Goal: Information Seeking & Learning: Learn about a topic

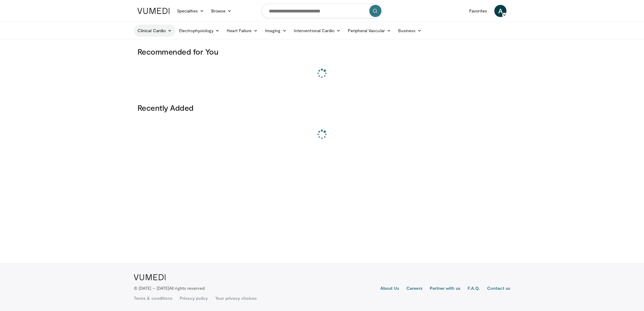
click at [154, 30] on link "Clinical Cardio" at bounding box center [155, 31] width 42 height 12
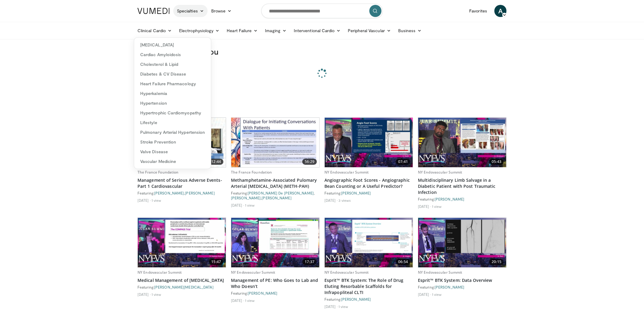
click at [188, 16] on link "Specialties" at bounding box center [190, 11] width 34 height 12
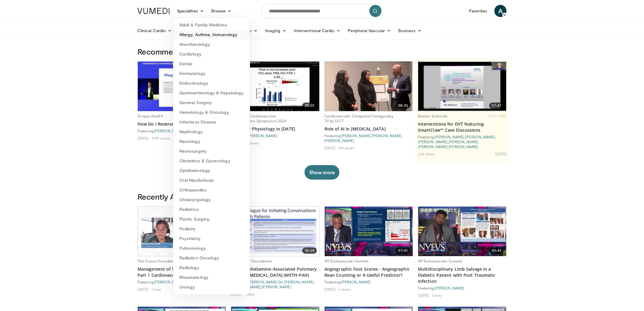
click at [196, 35] on link "Allergy, Asthma, Immunology" at bounding box center [211, 35] width 76 height 10
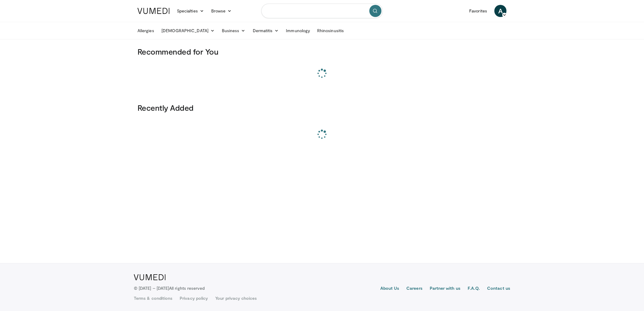
click at [286, 11] on input "Search topics, interventions" at bounding box center [321, 11] width 121 height 15
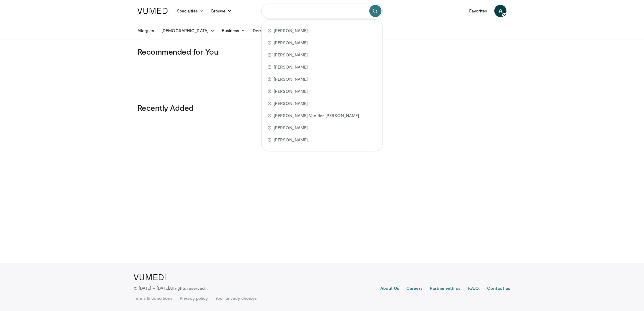
paste input "**********"
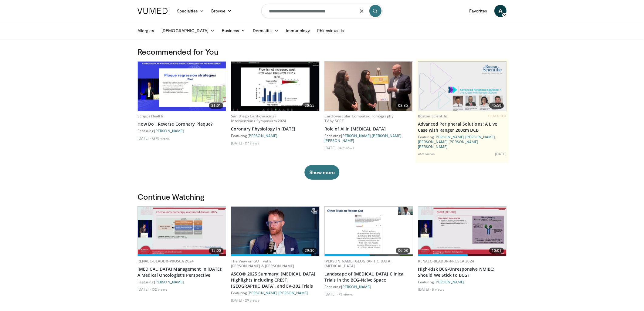
type input "**********"
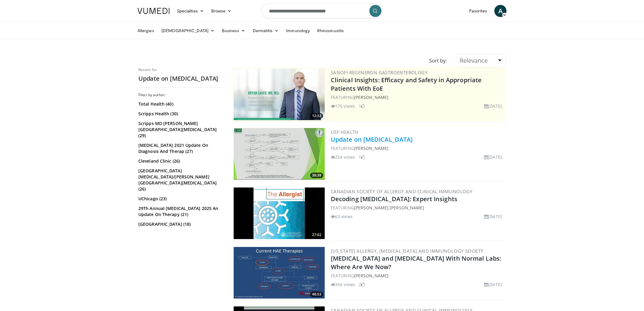
click at [375, 139] on link "Update on Hereditary Angioedema" at bounding box center [372, 139] width 82 height 8
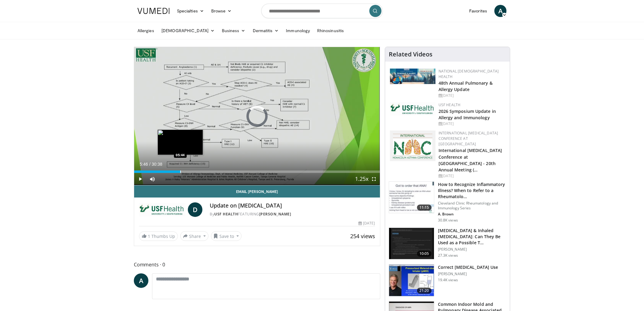
click at [180, 168] on div "Loaded : 3.23% 00:12 05:44" at bounding box center [257, 170] width 246 height 6
click at [190, 168] on div "Loaded : 22.66% 05:57 06:57" at bounding box center [257, 170] width 246 height 6
click at [201, 168] on div "Loaded : 23.39% 06:57 08:20" at bounding box center [257, 170] width 246 height 6
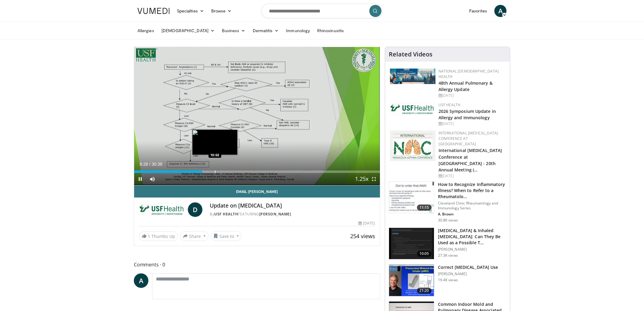
click at [215, 169] on div "Loaded : 31.01% 08:28 10:02" at bounding box center [257, 170] width 246 height 6
click at [232, 170] on div "Loaded : 34.00% 10:05 12:12" at bounding box center [257, 170] width 246 height 6
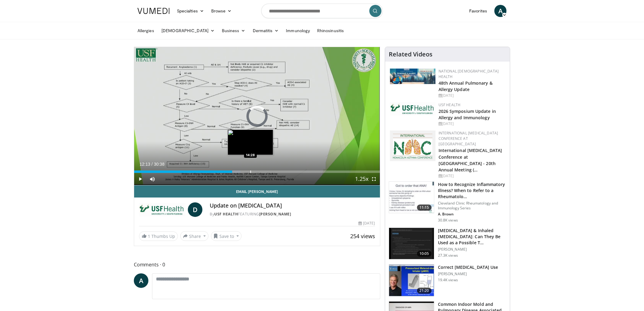
click at [250, 169] on div "Loaded : 43.17% 12:13 14:28" at bounding box center [257, 170] width 246 height 6
click at [262, 170] on div "Loaded : 50.73% 14:32 15:56" at bounding box center [257, 170] width 246 height 6
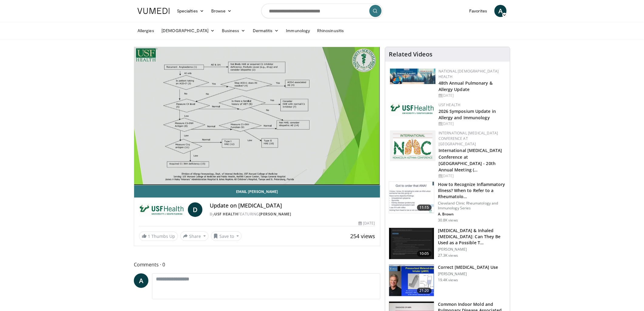
click at [283, 169] on video-js "**********" at bounding box center [257, 116] width 246 height 138
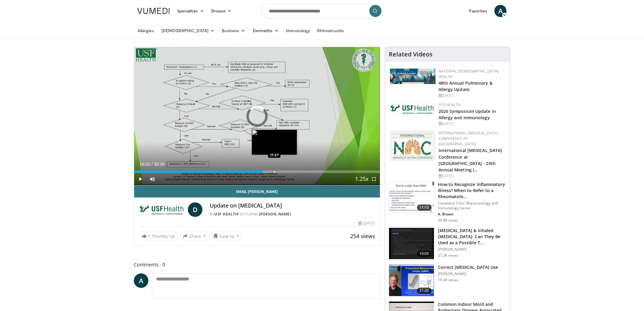
click at [274, 171] on div "Progress Bar" at bounding box center [274, 172] width 1 height 2
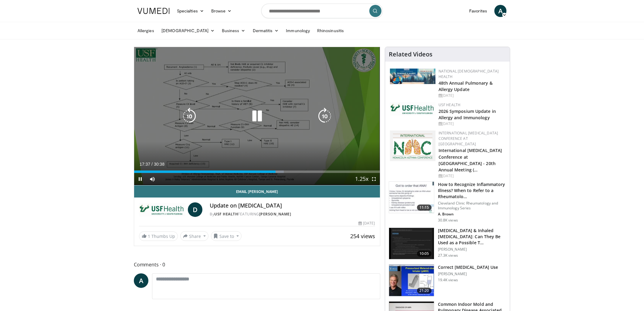
click at [328, 115] on icon "Video Player" at bounding box center [324, 116] width 17 height 17
click at [327, 115] on icon "Video Player" at bounding box center [324, 116] width 17 height 17
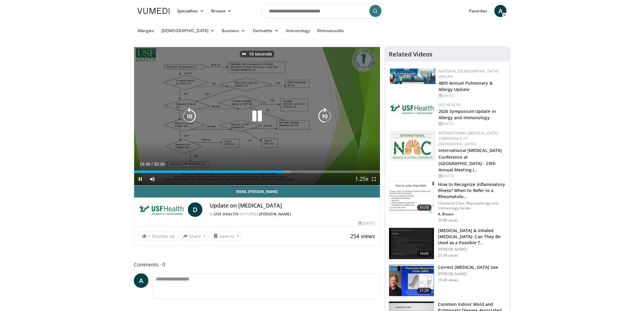
click at [327, 115] on icon "Video Player" at bounding box center [324, 116] width 17 height 17
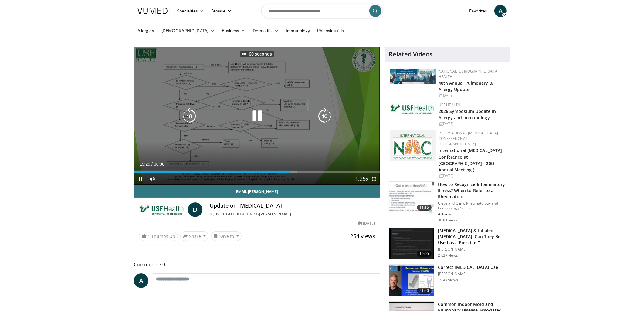
click at [327, 115] on icon "Video Player" at bounding box center [324, 116] width 17 height 17
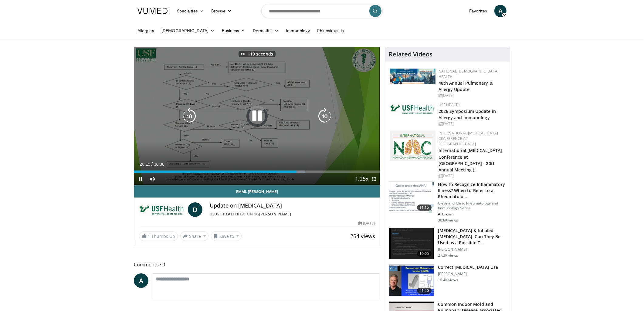
click at [327, 115] on icon "Video Player" at bounding box center [324, 116] width 17 height 17
click at [327, 114] on icon "Video Player" at bounding box center [324, 116] width 17 height 17
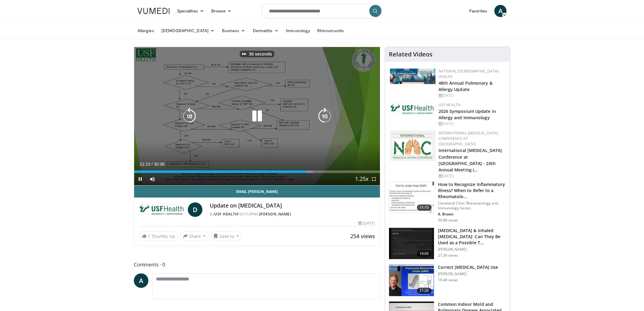
click at [327, 114] on icon "Video Player" at bounding box center [324, 116] width 17 height 17
click at [327, 110] on icon "Video Player" at bounding box center [324, 116] width 17 height 17
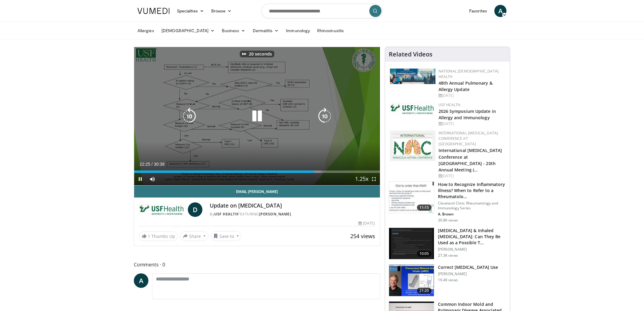
click at [327, 110] on icon "Video Player" at bounding box center [324, 116] width 17 height 17
click at [321, 118] on icon "Video Player" at bounding box center [324, 116] width 17 height 17
click at [322, 117] on icon "Video Player" at bounding box center [324, 116] width 17 height 17
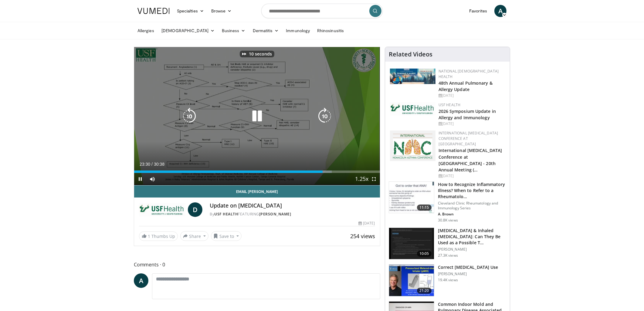
scroll to position [0, 0]
click at [322, 117] on icon "Video Player" at bounding box center [324, 115] width 17 height 17
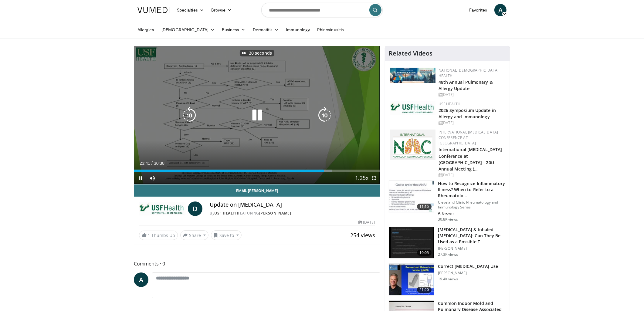
click at [322, 117] on icon "Video Player" at bounding box center [324, 115] width 17 height 17
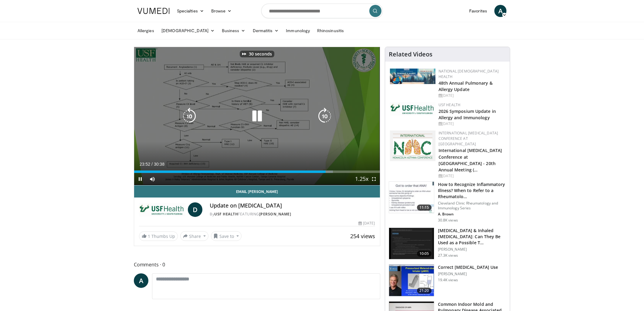
click at [322, 116] on icon "Video Player" at bounding box center [324, 116] width 17 height 17
click at [321, 116] on icon "Video Player" at bounding box center [324, 116] width 17 height 17
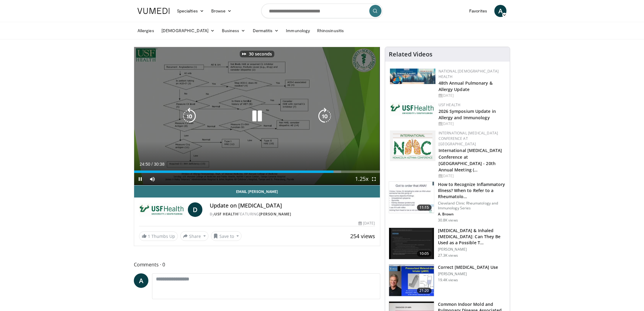
click at [321, 116] on icon "Video Player" at bounding box center [324, 116] width 17 height 17
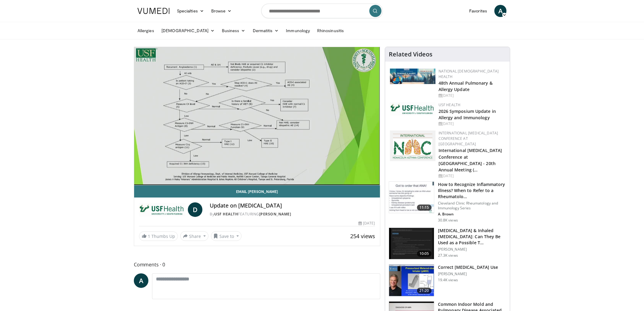
click at [321, 116] on div "80 seconds Tap to unmute" at bounding box center [257, 116] width 246 height 138
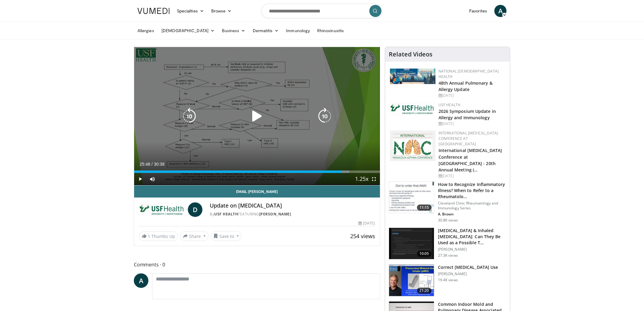
click at [321, 116] on icon "Video Player" at bounding box center [324, 116] width 17 height 17
click at [261, 118] on icon "Video Player" at bounding box center [256, 116] width 17 height 17
click at [324, 115] on icon "Video Player" at bounding box center [324, 116] width 17 height 17
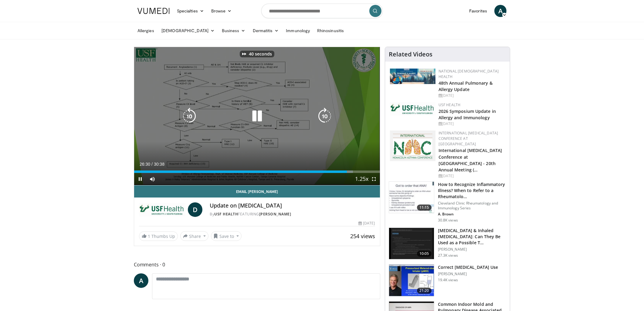
click at [324, 115] on icon "Video Player" at bounding box center [324, 116] width 17 height 17
click at [326, 112] on icon "Video Player" at bounding box center [324, 116] width 17 height 17
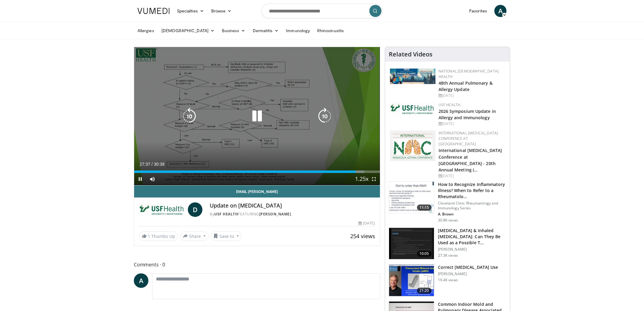
click at [329, 112] on icon "Video Player" at bounding box center [324, 116] width 17 height 17
click at [326, 114] on icon "Video Player" at bounding box center [324, 116] width 17 height 17
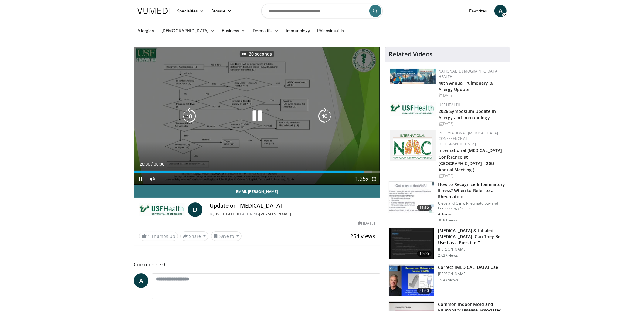
click at [326, 114] on icon "Video Player" at bounding box center [324, 116] width 17 height 17
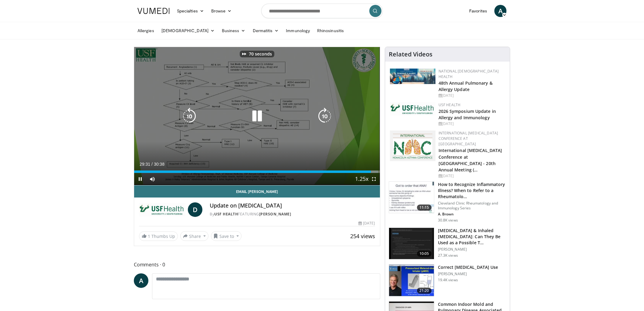
click at [326, 114] on icon "Video Player" at bounding box center [324, 116] width 17 height 17
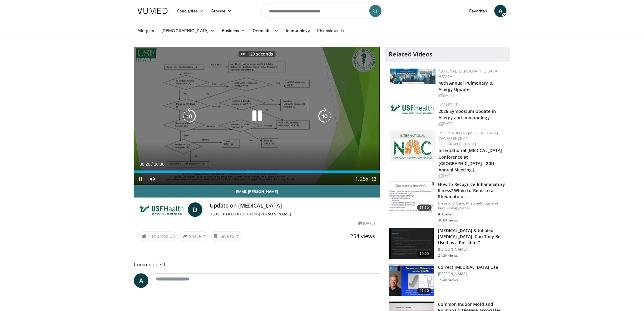
click at [261, 116] on icon "Video Player" at bounding box center [256, 116] width 17 height 17
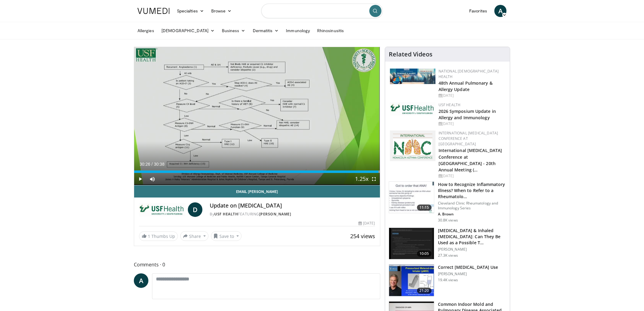
click at [320, 12] on input "Search topics, interventions" at bounding box center [321, 11] width 121 height 15
paste input "**********"
type input "**********"
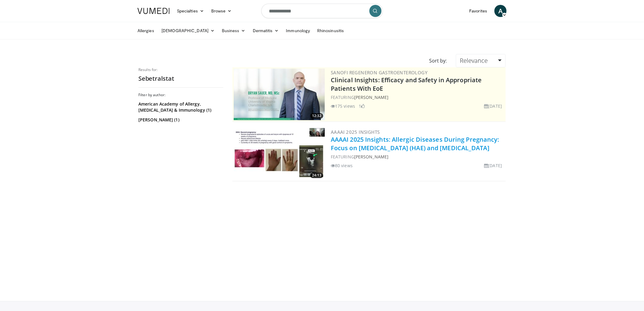
click at [414, 144] on link "AAAAI 2025 Insights: Allergic Diseases During Pregnancy: Focus on [MEDICAL_DATA…" at bounding box center [415, 143] width 168 height 17
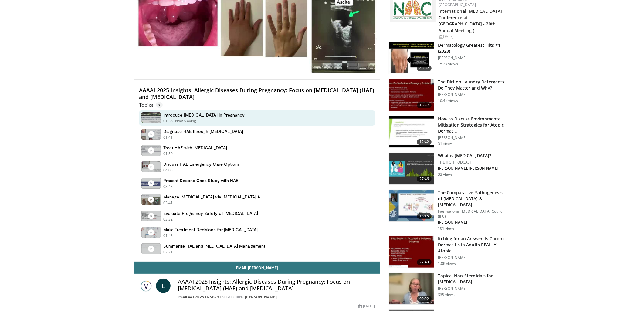
scroll to position [107, 0]
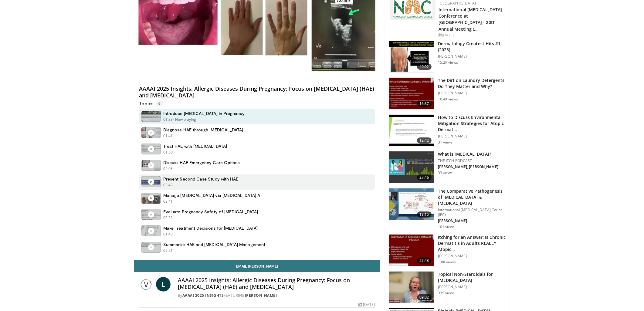
click at [254, 181] on div "Present Second Case Study with HAE 03:43 - Now playing - Paused" at bounding box center [257, 181] width 236 height 15
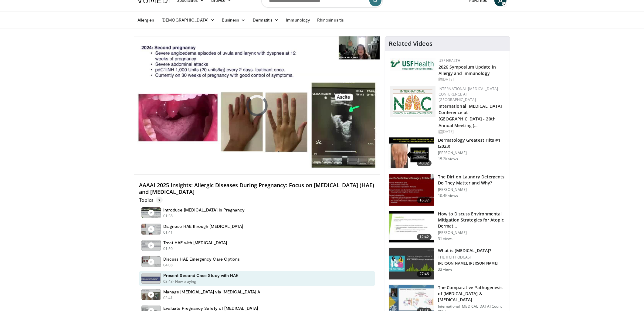
scroll to position [0, 0]
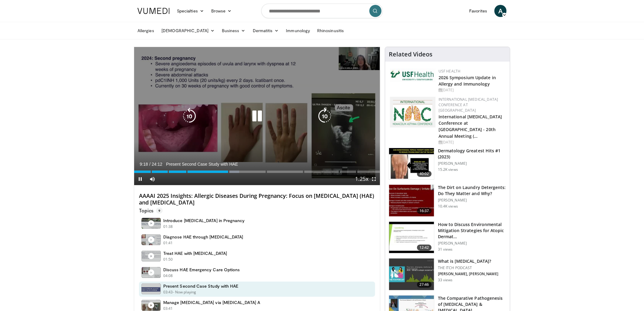
click at [321, 114] on icon "Video Player" at bounding box center [324, 116] width 17 height 17
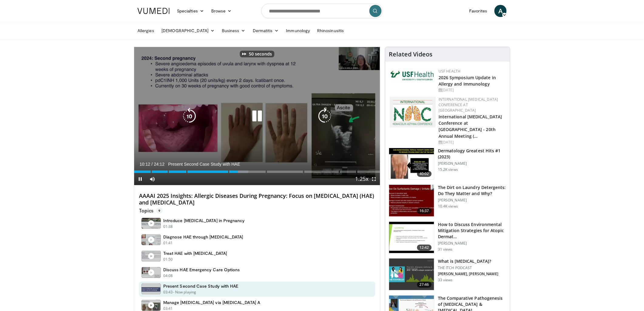
click at [321, 114] on icon "Video Player" at bounding box center [324, 116] width 17 height 17
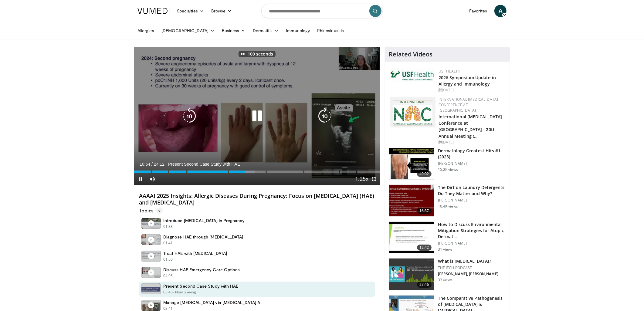
click at [321, 114] on icon "Video Player" at bounding box center [324, 116] width 17 height 17
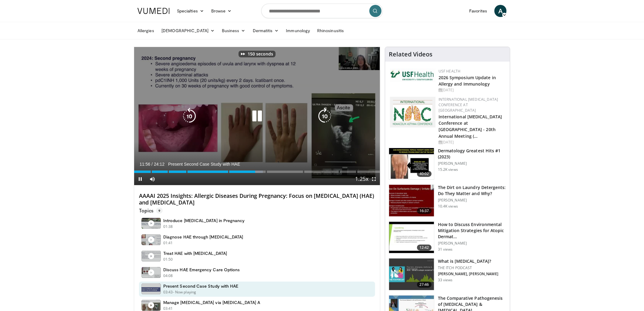
click at [321, 114] on icon "Video Player" at bounding box center [324, 116] width 17 height 17
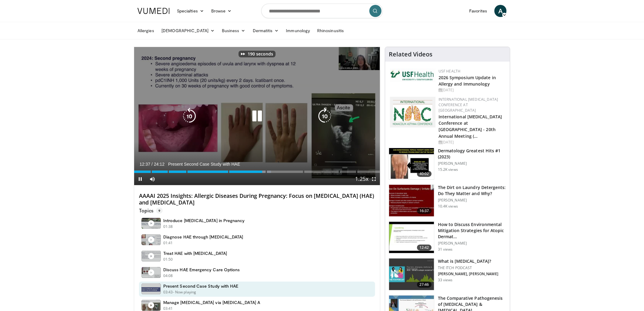
click at [321, 114] on icon "Video Player" at bounding box center [324, 116] width 17 height 17
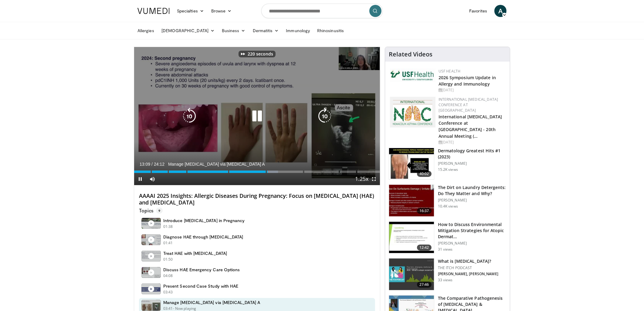
click at [321, 114] on icon "Video Player" at bounding box center [324, 116] width 17 height 17
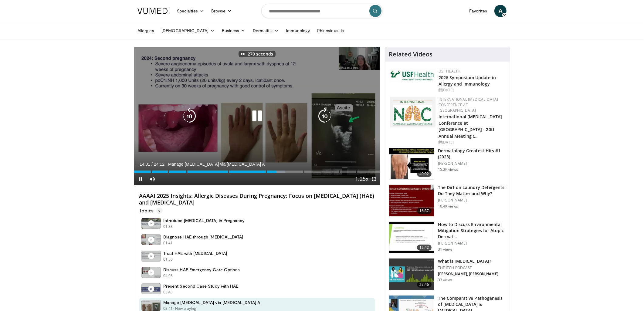
click at [321, 114] on icon "Video Player" at bounding box center [324, 116] width 17 height 17
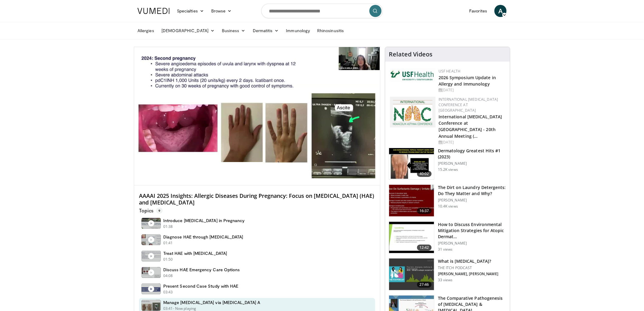
click at [321, 114] on div "300 seconds Tap to unmute" at bounding box center [257, 116] width 246 height 138
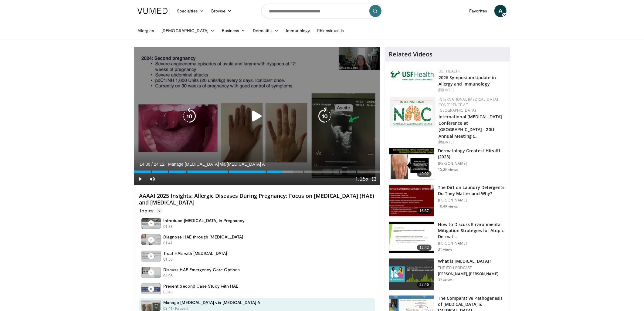
click at [324, 116] on icon "Video Player" at bounding box center [324, 116] width 17 height 17
click at [272, 113] on div "Video Player" at bounding box center [256, 116] width 147 height 12
click at [253, 118] on icon "Video Player" at bounding box center [256, 116] width 17 height 17
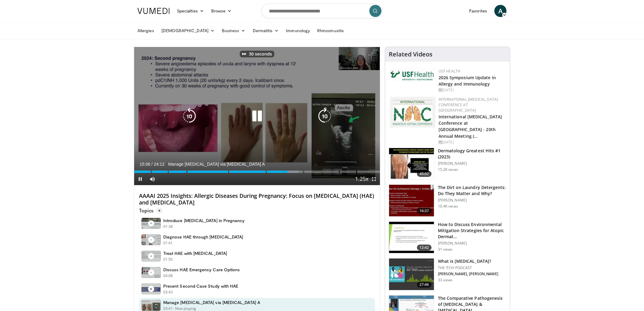
click at [330, 114] on icon "Video Player" at bounding box center [324, 116] width 17 height 17
click at [329, 114] on icon "Video Player" at bounding box center [324, 116] width 17 height 17
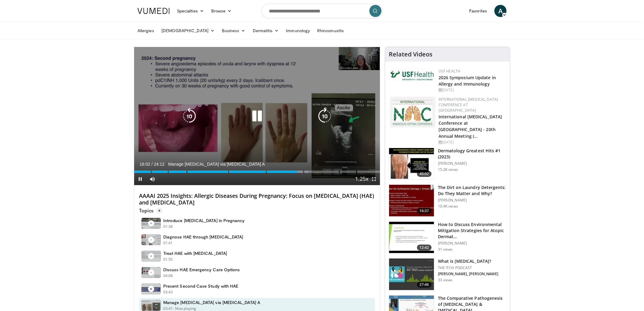
click at [328, 115] on icon "Video Player" at bounding box center [324, 116] width 17 height 17
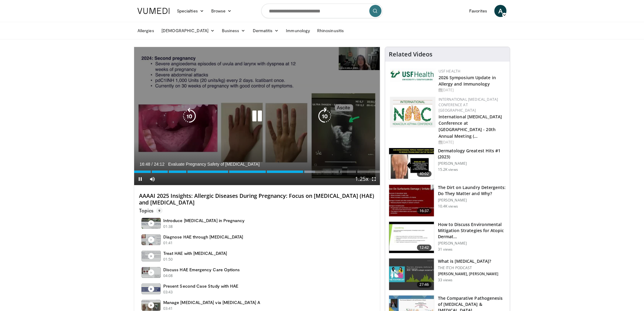
click at [328, 115] on icon "Video Player" at bounding box center [324, 116] width 17 height 17
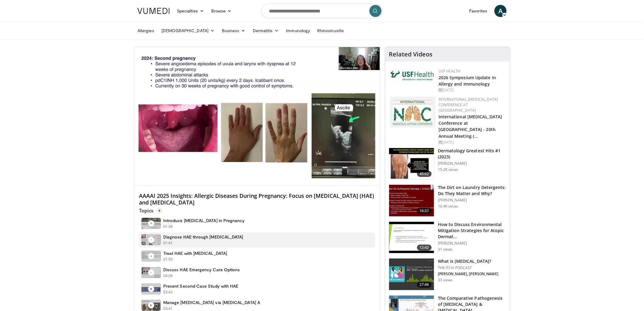
click at [210, 239] on h4 "Diagnose HAE through Genetic Testing" at bounding box center [203, 236] width 80 height 5
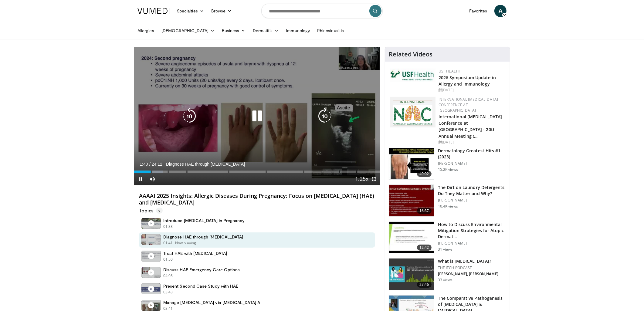
click at [326, 114] on icon "Video Player" at bounding box center [324, 116] width 17 height 17
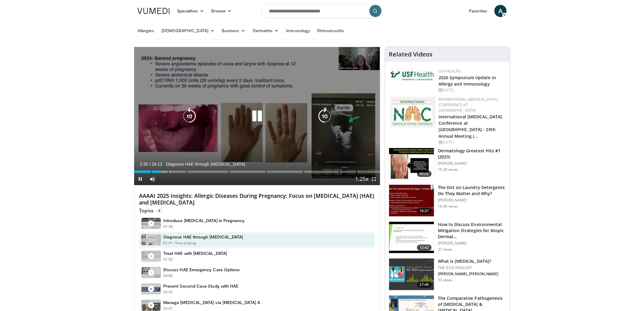
click at [326, 114] on icon "Video Player" at bounding box center [324, 116] width 17 height 17
click at [194, 113] on icon "Video Player" at bounding box center [189, 116] width 17 height 17
click at [325, 114] on icon "Video Player" at bounding box center [324, 116] width 17 height 17
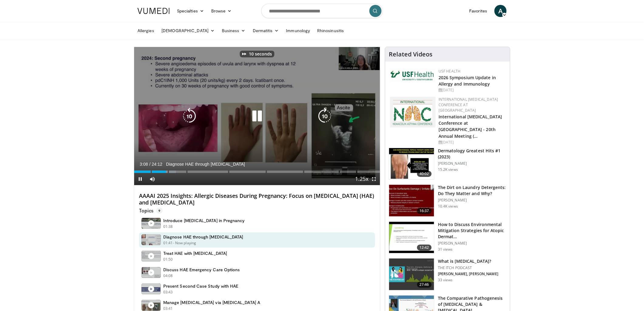
click at [325, 114] on icon "Video Player" at bounding box center [324, 116] width 17 height 17
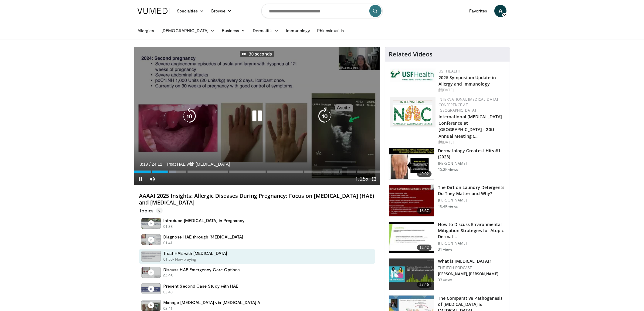
click at [325, 114] on icon "Video Player" at bounding box center [324, 116] width 17 height 17
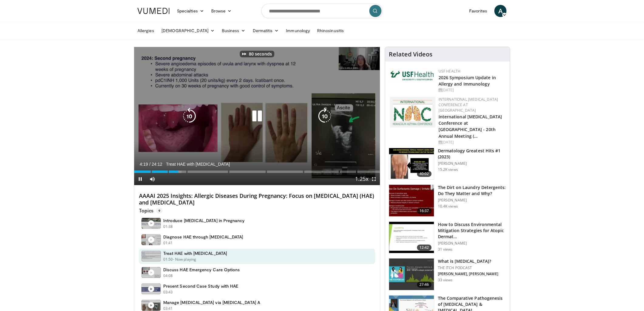
click at [325, 114] on icon "Video Player" at bounding box center [324, 116] width 17 height 17
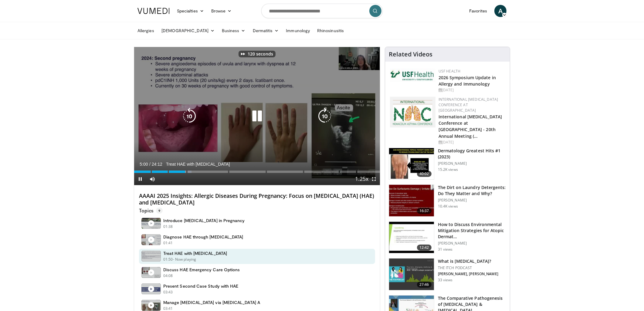
click at [325, 114] on icon "Video Player" at bounding box center [324, 116] width 17 height 17
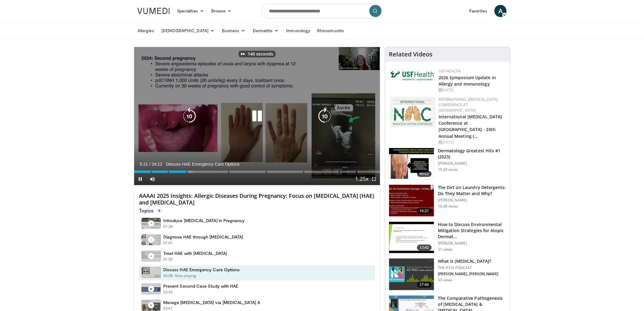
click at [325, 114] on icon "Video Player" at bounding box center [324, 116] width 17 height 17
click at [328, 112] on icon "Video Player" at bounding box center [324, 116] width 17 height 17
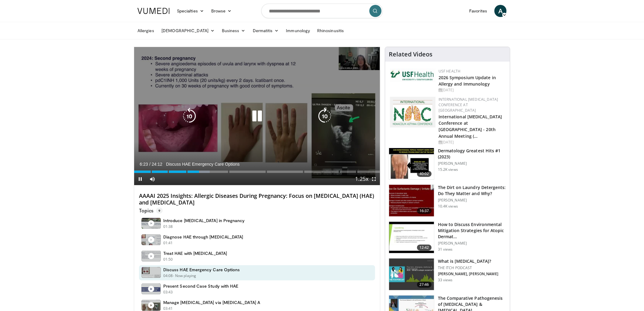
click at [327, 114] on icon "Video Player" at bounding box center [324, 116] width 17 height 17
click at [257, 117] on icon "Video Player" at bounding box center [256, 116] width 17 height 17
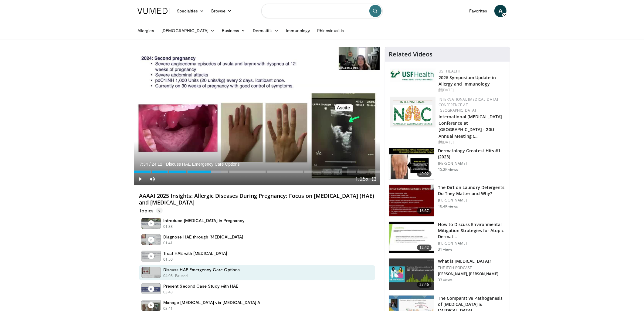
click at [292, 12] on input "Search topics, interventions" at bounding box center [321, 11] width 121 height 15
paste input "**********"
type input "**********"
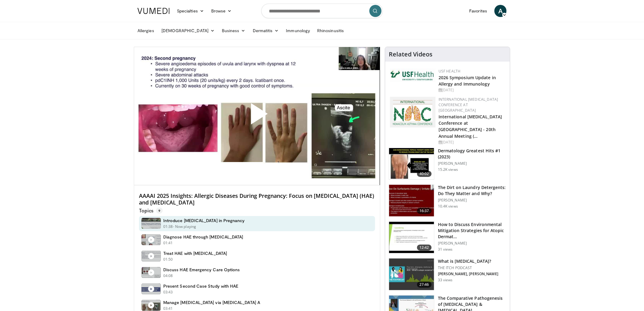
drag, startPoint x: 255, startPoint y: 204, endPoint x: 138, endPoint y: 194, distance: 116.9
click at [138, 194] on div "AAAAI 2025 Insights: Allergic Diseases During Pregnancy: Focus on Hereditary An…" at bounding box center [257, 276] width 246 height 182
copy h4 "AAAAI 2025 Insights: Allergic Diseases During Pregnancy: Focus on [MEDICAL_DATA…"
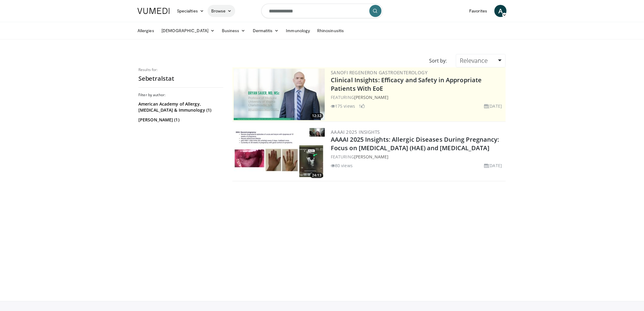
paste input "Search topics, interventions"
type input "*******"
drag, startPoint x: 304, startPoint y: 11, endPoint x: 227, endPoint y: 9, distance: 77.4
click at [227, 9] on nav "Specialties Adult & Family Medicine Allergy, Asthma, Immunology Anesthesiology …" at bounding box center [322, 11] width 376 height 22
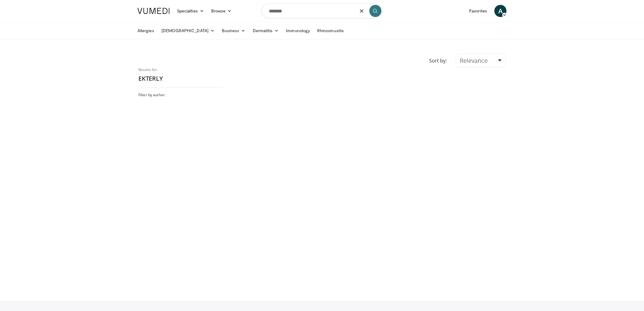
drag, startPoint x: 298, startPoint y: 15, endPoint x: 246, endPoint y: 13, distance: 52.3
click at [246, 13] on nav "Specialties Adult & Family Medicine Allergy, [MEDICAL_DATA], Immunology Anesthe…" at bounding box center [322, 11] width 376 height 22
type input "**********"
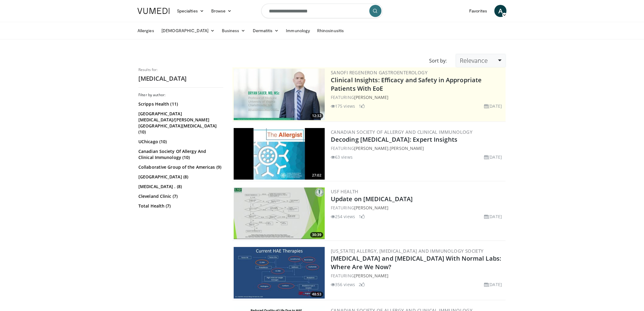
click at [485, 58] on span "Relevance" at bounding box center [474, 60] width 28 height 8
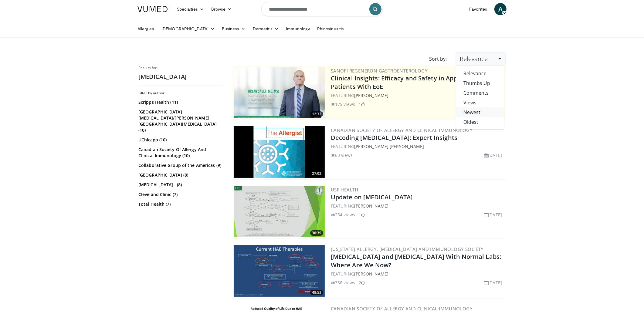
click at [482, 114] on link "Newest" at bounding box center [480, 112] width 48 height 10
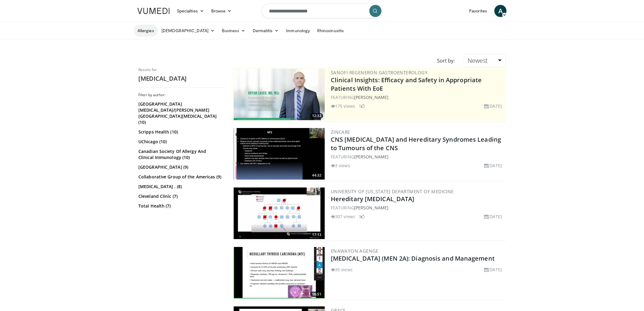
click at [149, 29] on link "Allergies" at bounding box center [146, 31] width 24 height 12
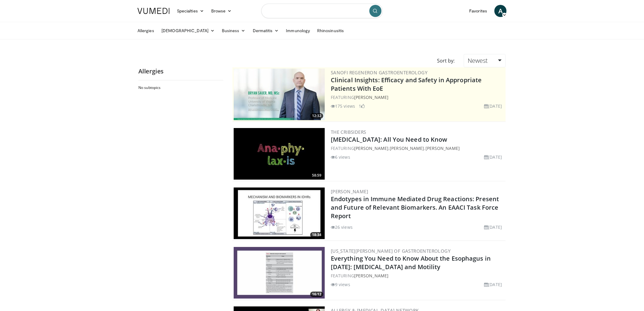
click at [281, 13] on input "Search topics, interventions" at bounding box center [321, 11] width 121 height 15
paste input "**********"
type input "**********"
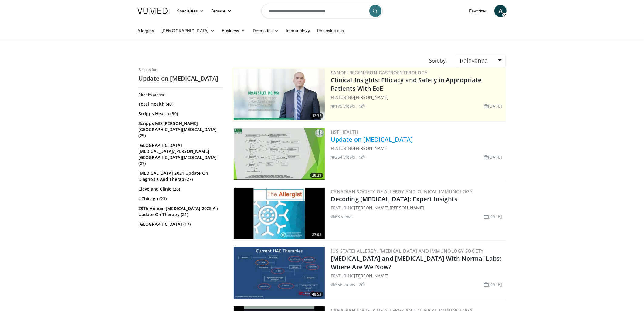
click at [360, 137] on link "Update on [MEDICAL_DATA]" at bounding box center [372, 139] width 82 height 8
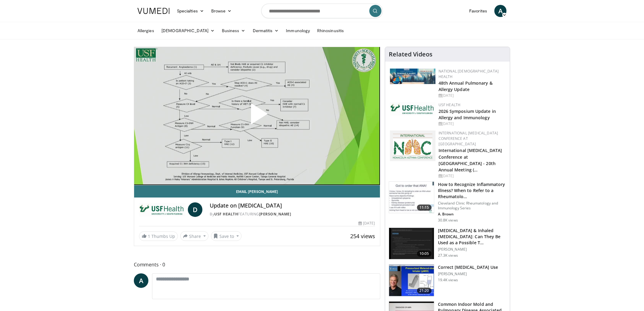
click at [257, 116] on span "Video Player" at bounding box center [257, 116] width 0 height 0
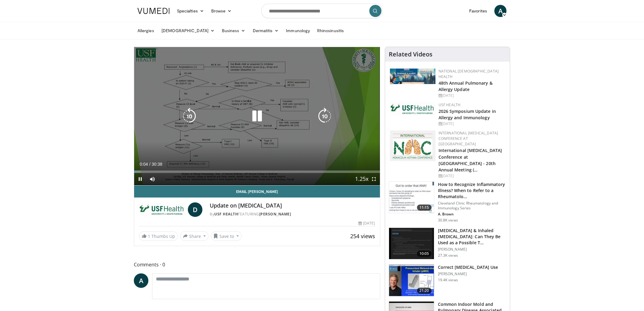
click at [326, 113] on icon "Video Player" at bounding box center [324, 116] width 17 height 17
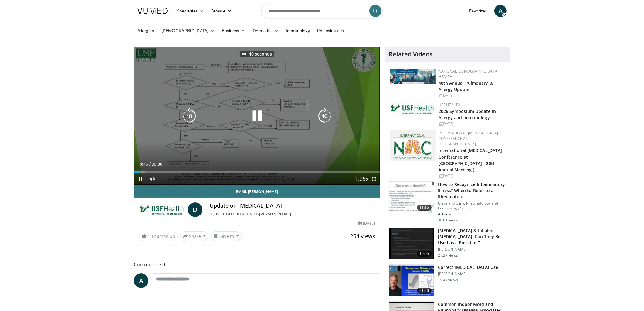
click at [326, 113] on icon "Video Player" at bounding box center [324, 116] width 17 height 17
click at [326, 116] on icon "Video Player" at bounding box center [324, 116] width 17 height 17
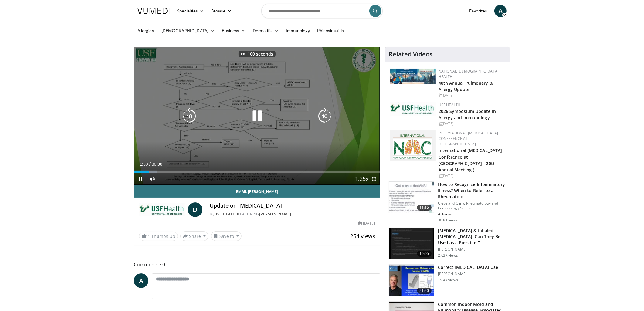
click at [326, 116] on icon "Video Player" at bounding box center [324, 116] width 17 height 17
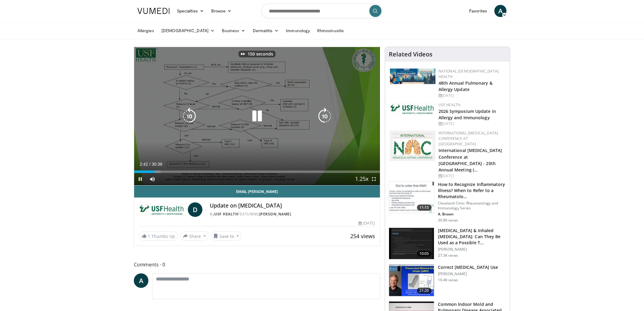
scroll to position [1, 0]
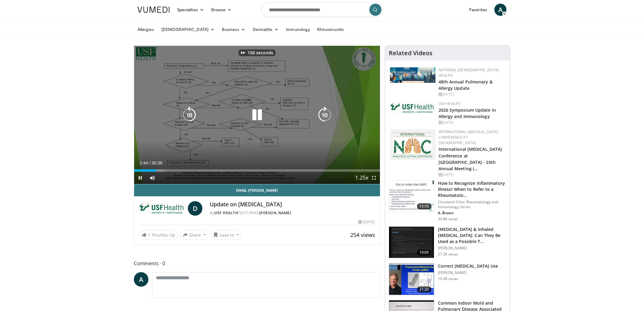
click at [326, 115] on icon "Video Player" at bounding box center [324, 114] width 17 height 17
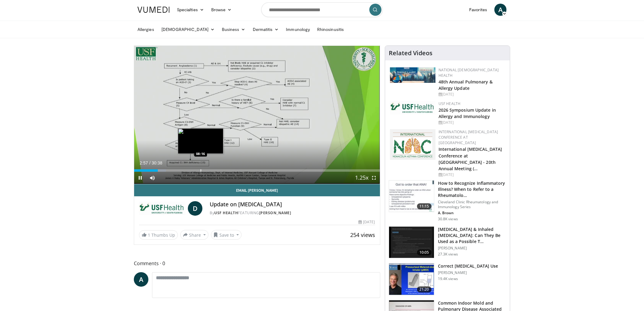
click at [200, 166] on div "Loaded : 12.95% 02:57 08:16" at bounding box center [257, 169] width 246 height 6
click at [178, 167] on div "Loaded : 30.76% 08:21 05:35" at bounding box center [257, 169] width 246 height 6
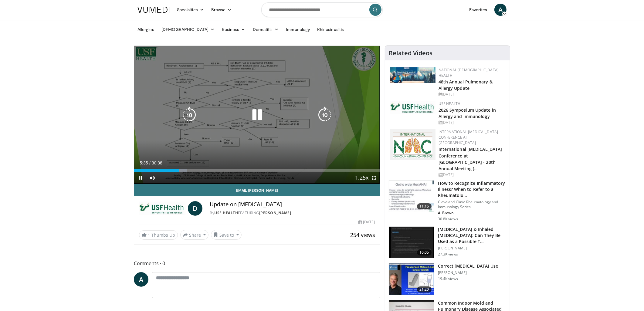
click at [219, 165] on div "160 seconds Tap to unmute" at bounding box center [257, 115] width 246 height 138
click at [187, 116] on icon "Video Player" at bounding box center [189, 114] width 17 height 17
click at [254, 112] on icon "Video Player" at bounding box center [256, 114] width 17 height 17
click at [327, 113] on icon "Video Player" at bounding box center [324, 114] width 17 height 17
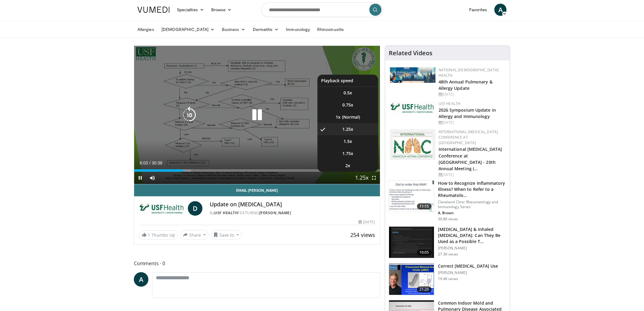
click at [363, 178] on span "Video Player" at bounding box center [361, 178] width 8 height 12
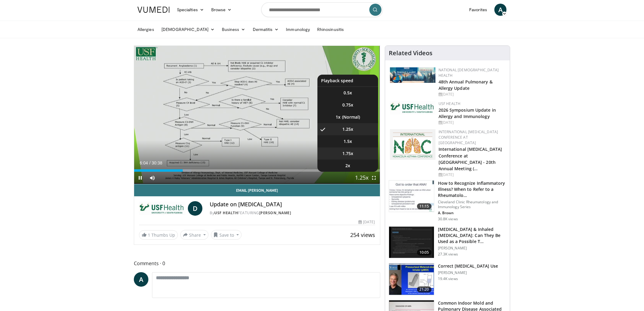
click at [349, 150] on span "1.75x" at bounding box center [347, 153] width 11 height 6
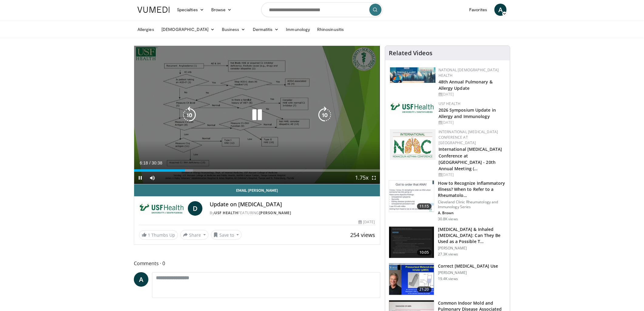
click at [316, 112] on div "Video Player" at bounding box center [256, 115] width 147 height 12
click at [323, 113] on icon "Video Player" at bounding box center [324, 114] width 17 height 17
click at [322, 115] on icon "Video Player" at bounding box center [324, 114] width 17 height 17
click at [326, 114] on icon "Video Player" at bounding box center [324, 114] width 17 height 17
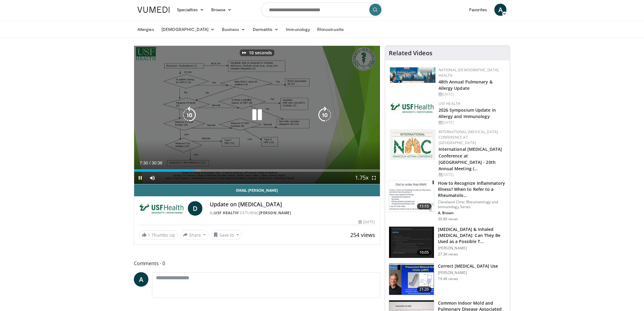
click at [326, 114] on icon "Video Player" at bounding box center [324, 114] width 17 height 17
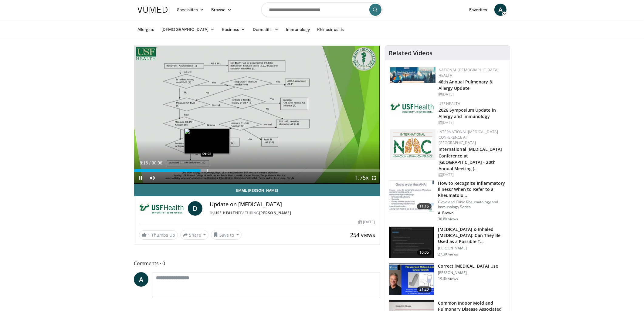
click at [206, 169] on div "Loaded : 30.47% 08:16 09:03" at bounding box center [257, 170] width 246 height 2
click at [214, 169] on div "Progress Bar" at bounding box center [214, 170] width 1 height 2
click at [220, 169] on div "Progress Bar" at bounding box center [220, 170] width 1 height 2
click at [227, 169] on div "Progress Bar" at bounding box center [227, 170] width 1 height 2
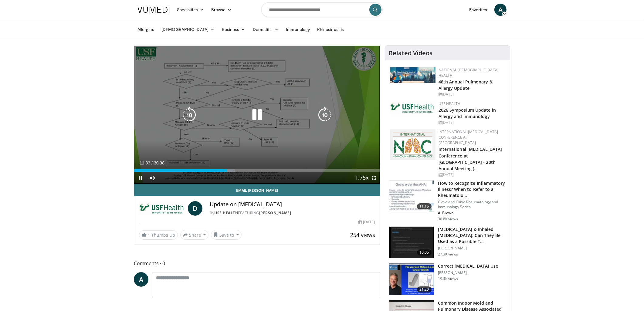
click at [277, 116] on div "Video Player" at bounding box center [256, 115] width 147 height 12
click at [262, 119] on icon "Video Player" at bounding box center [256, 114] width 17 height 17
click at [326, 114] on icon "Video Player" at bounding box center [324, 114] width 17 height 17
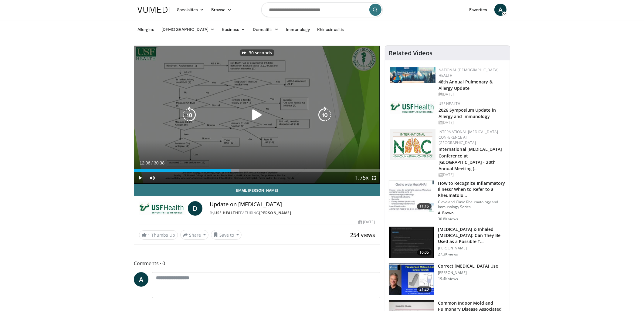
click at [326, 114] on icon "Video Player" at bounding box center [324, 114] width 17 height 17
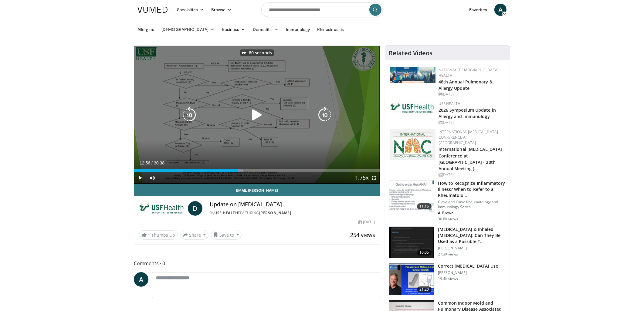
click at [326, 114] on icon "Video Player" at bounding box center [324, 114] width 17 height 17
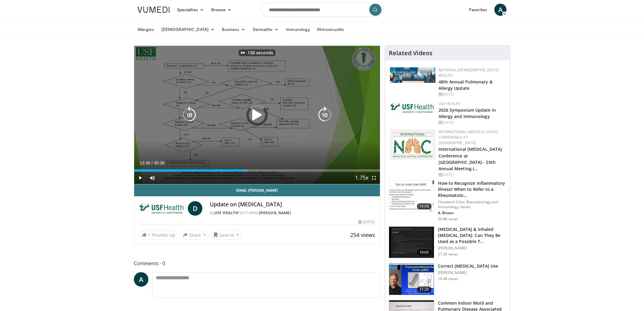
click at [326, 114] on icon "Video Player" at bounding box center [324, 114] width 17 height 17
click at [325, 114] on icon "Video Player" at bounding box center [324, 114] width 17 height 17
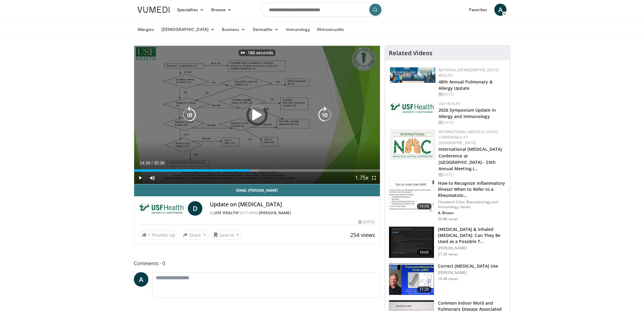
click at [325, 114] on icon "Video Player" at bounding box center [324, 114] width 17 height 17
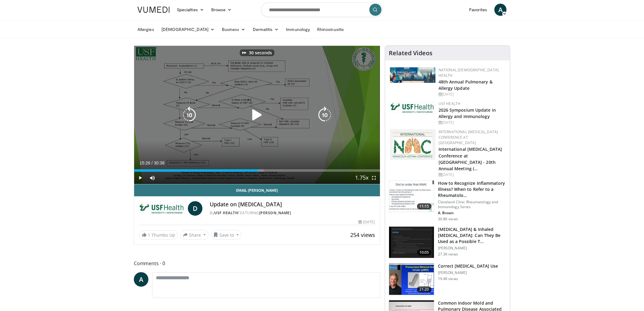
click at [325, 114] on icon "Video Player" at bounding box center [324, 114] width 17 height 17
click at [328, 117] on icon "Video Player" at bounding box center [324, 114] width 17 height 17
click at [329, 116] on icon "Video Player" at bounding box center [324, 114] width 17 height 17
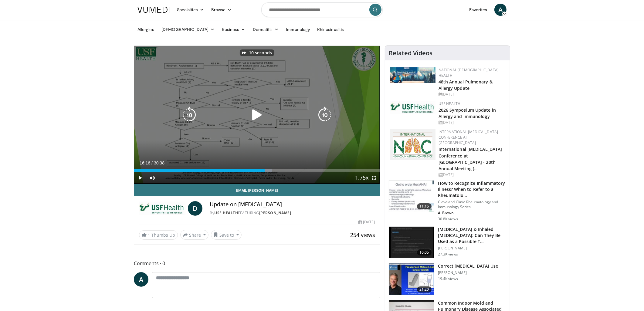
click at [329, 116] on icon "Video Player" at bounding box center [324, 114] width 17 height 17
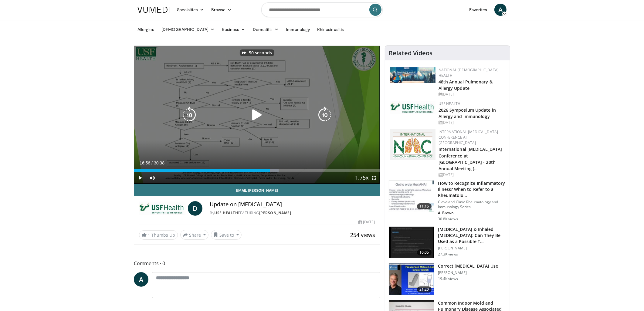
click at [329, 116] on icon "Video Player" at bounding box center [324, 114] width 17 height 17
click at [257, 109] on icon "Video Player" at bounding box center [256, 114] width 17 height 17
click at [186, 112] on icon "Video Player" at bounding box center [189, 114] width 17 height 17
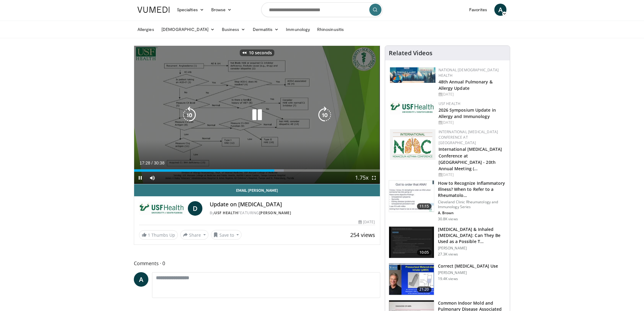
click at [186, 112] on icon "Video Player" at bounding box center [189, 114] width 17 height 17
click at [259, 113] on icon "Video Player" at bounding box center [256, 114] width 17 height 17
click at [327, 113] on icon "Video Player" at bounding box center [324, 114] width 17 height 17
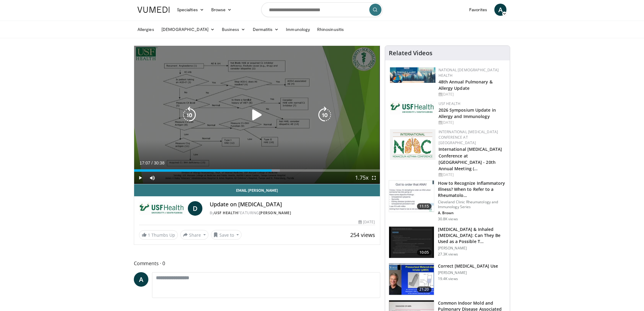
click at [327, 113] on icon "Video Player" at bounding box center [324, 114] width 17 height 17
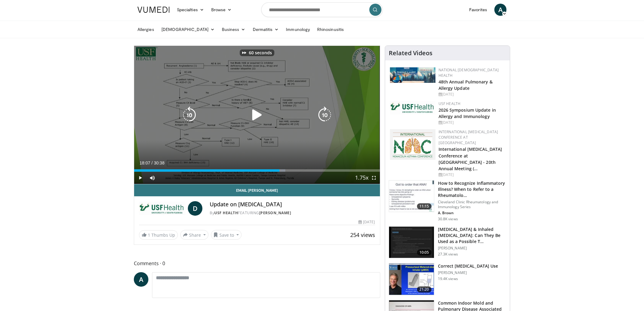
click at [327, 113] on icon "Video Player" at bounding box center [324, 114] width 17 height 17
click at [193, 113] on icon "Video Player" at bounding box center [189, 114] width 17 height 17
click at [330, 112] on icon "Video Player" at bounding box center [324, 114] width 17 height 17
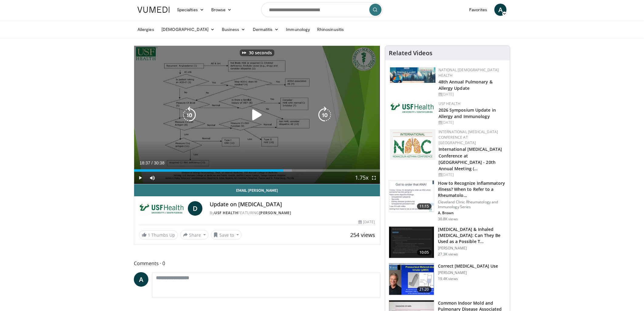
click at [330, 112] on icon "Video Player" at bounding box center [324, 114] width 17 height 17
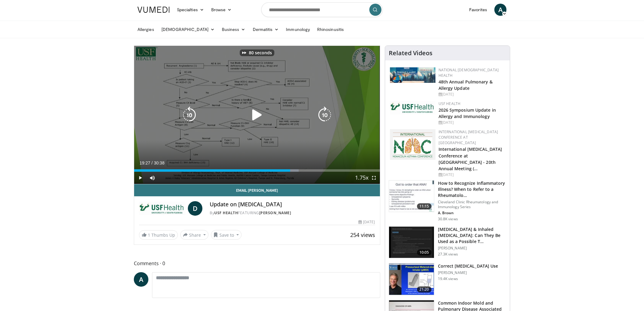
click at [330, 112] on icon "Video Player" at bounding box center [324, 114] width 17 height 17
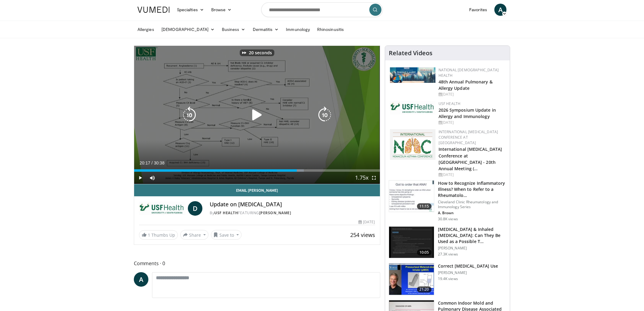
click at [330, 112] on icon "Video Player" at bounding box center [324, 114] width 17 height 17
click at [327, 112] on icon "Video Player" at bounding box center [324, 114] width 17 height 17
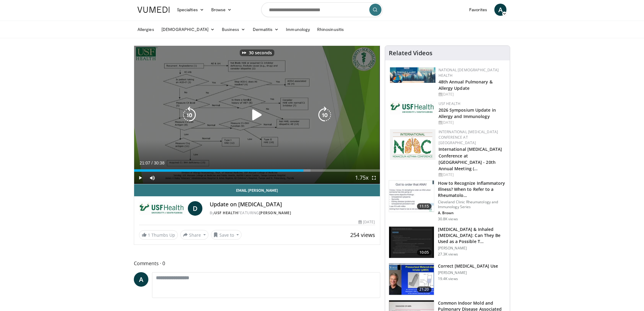
click at [327, 112] on icon "Video Player" at bounding box center [324, 114] width 17 height 17
click at [255, 113] on icon "Video Player" at bounding box center [256, 114] width 17 height 17
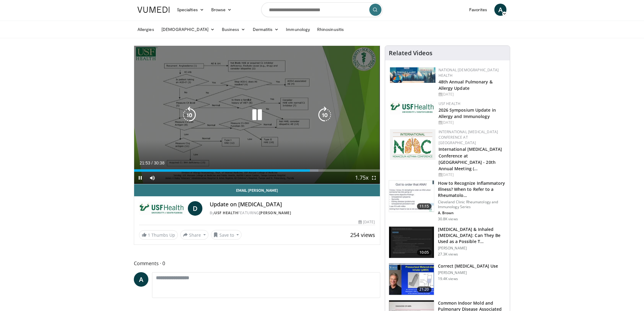
click at [327, 112] on icon "Video Player" at bounding box center [324, 114] width 17 height 17
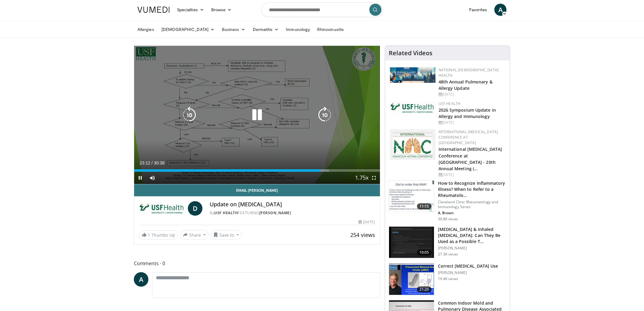
click at [328, 114] on icon "Video Player" at bounding box center [324, 114] width 17 height 17
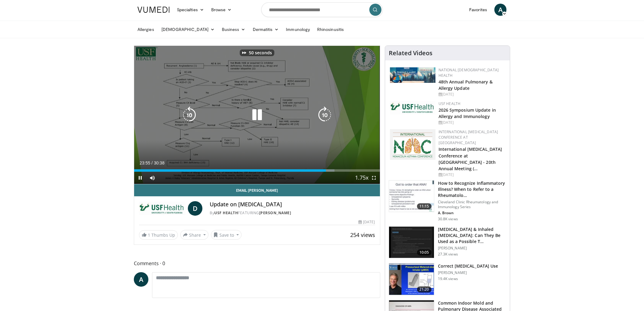
click at [328, 114] on icon "Video Player" at bounding box center [324, 114] width 17 height 17
click at [329, 114] on icon "Video Player" at bounding box center [324, 114] width 17 height 17
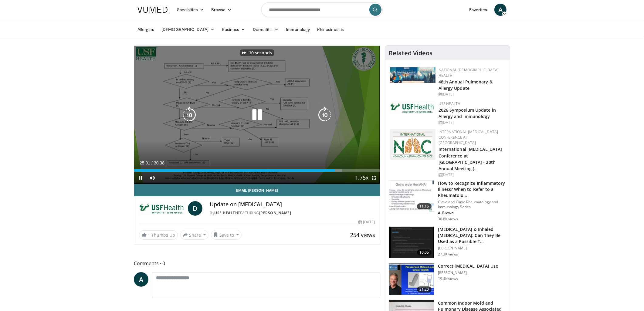
click at [329, 114] on icon "Video Player" at bounding box center [324, 114] width 17 height 17
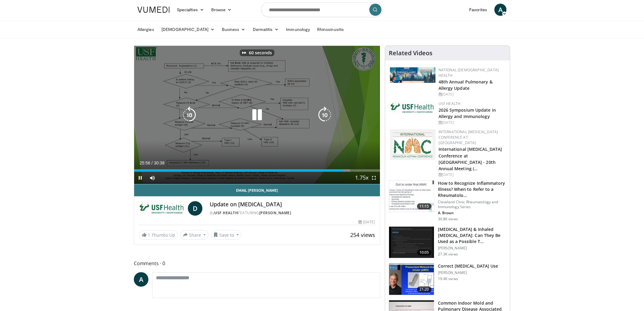
click at [329, 114] on icon "Video Player" at bounding box center [324, 114] width 17 height 17
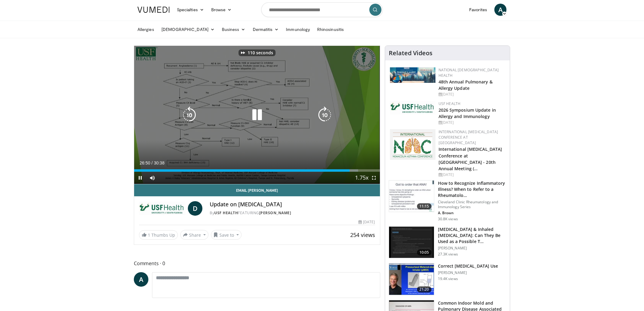
click at [329, 114] on icon "Video Player" at bounding box center [324, 114] width 17 height 17
click at [189, 116] on icon "Video Player" at bounding box center [189, 114] width 17 height 17
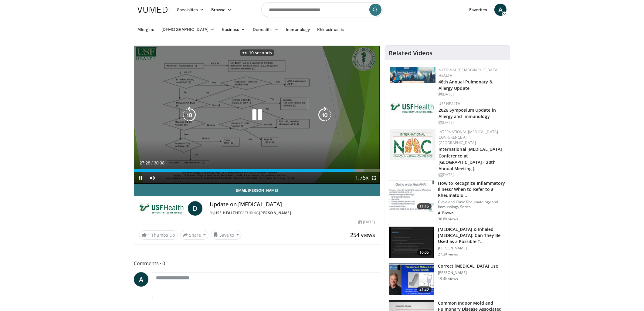
click at [189, 116] on icon "Video Player" at bounding box center [189, 114] width 17 height 17
click at [329, 114] on icon "Video Player" at bounding box center [324, 114] width 17 height 17
click at [191, 113] on icon "Video Player" at bounding box center [189, 114] width 17 height 17
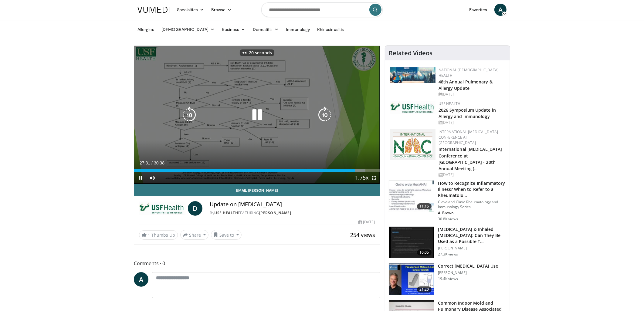
click at [265, 114] on icon "Video Player" at bounding box center [256, 114] width 17 height 17
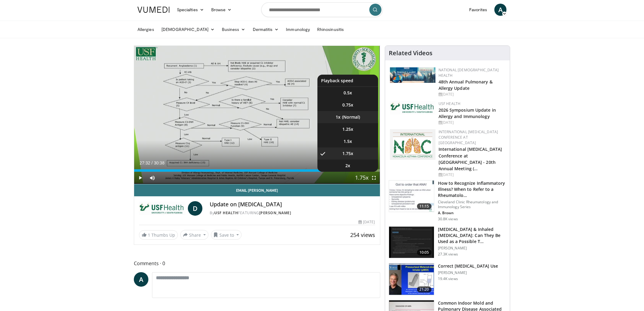
click at [351, 117] on li "1x" at bounding box center [347, 117] width 61 height 12
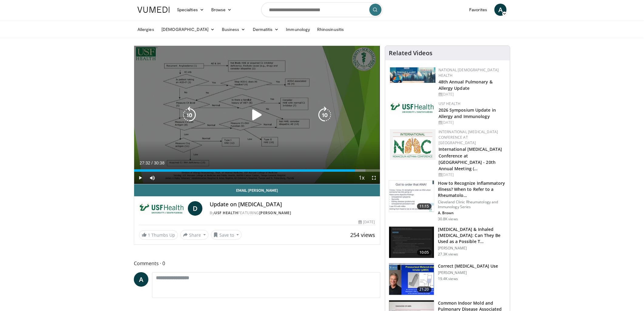
click at [257, 113] on icon "Video Player" at bounding box center [256, 114] width 17 height 17
click at [219, 84] on div "20 seconds Tap to unmute" at bounding box center [257, 115] width 246 height 138
click at [255, 112] on icon "Video Player" at bounding box center [256, 114] width 17 height 17
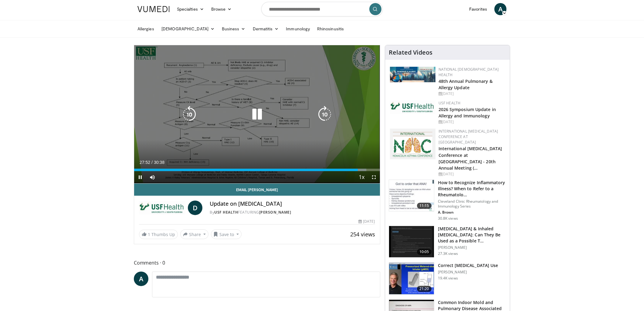
click at [329, 111] on icon "Video Player" at bounding box center [324, 114] width 17 height 17
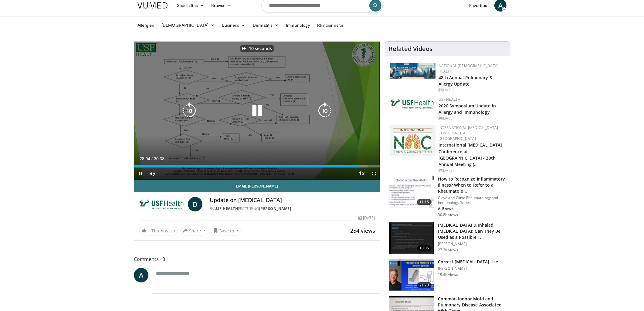
click at [329, 110] on icon "Video Player" at bounding box center [324, 110] width 17 height 17
click at [325, 113] on icon "Video Player" at bounding box center [324, 110] width 17 height 17
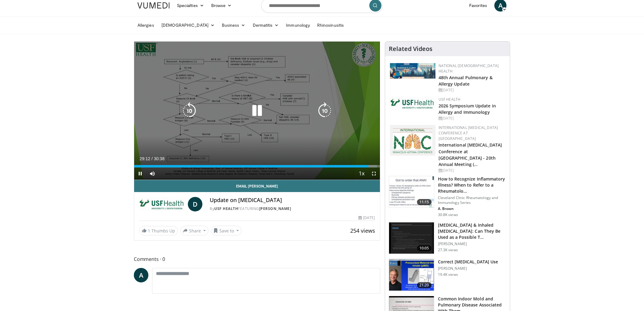
click at [328, 106] on icon "Video Player" at bounding box center [324, 110] width 17 height 17
click at [259, 112] on icon "Video Player" at bounding box center [256, 110] width 17 height 17
click at [325, 109] on icon "Video Player" at bounding box center [324, 110] width 17 height 17
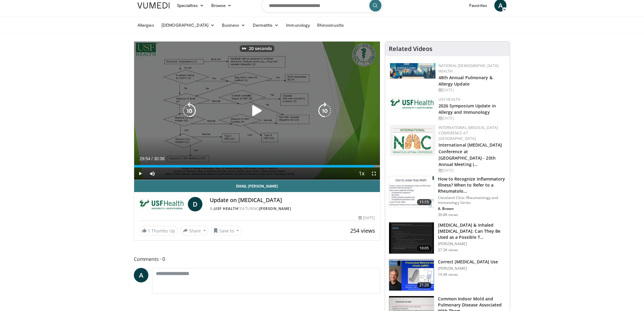
click at [325, 108] on icon "Video Player" at bounding box center [324, 110] width 17 height 17
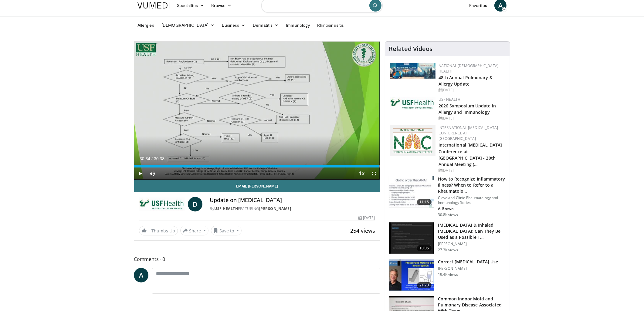
click at [296, 4] on input "Search topics, interventions" at bounding box center [321, 5] width 121 height 15
paste input "***"
type input "***"
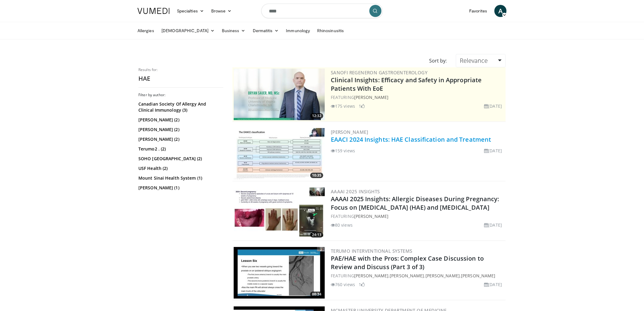
click at [417, 139] on link "EAACI 2024 Insights: HAE Classification and Treatment" at bounding box center [411, 139] width 160 height 8
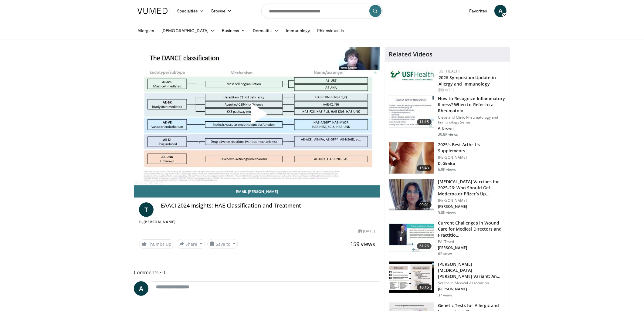
click at [257, 116] on span "Video Player" at bounding box center [257, 116] width 0 height 0
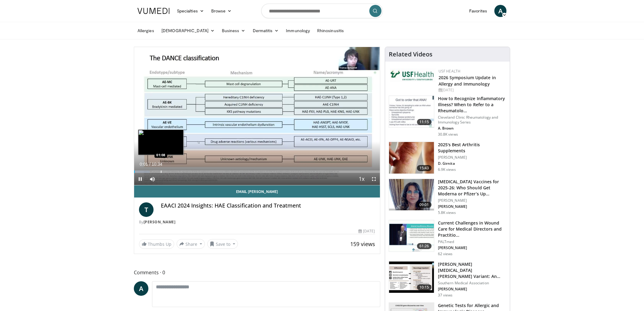
click at [161, 169] on div "Loaded : 6.25% 00:01 01:08" at bounding box center [257, 170] width 246 height 6
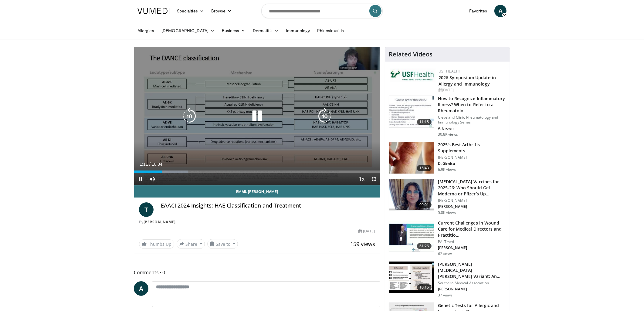
click at [197, 170] on div "10 seconds Tap to unmute" at bounding box center [257, 116] width 246 height 138
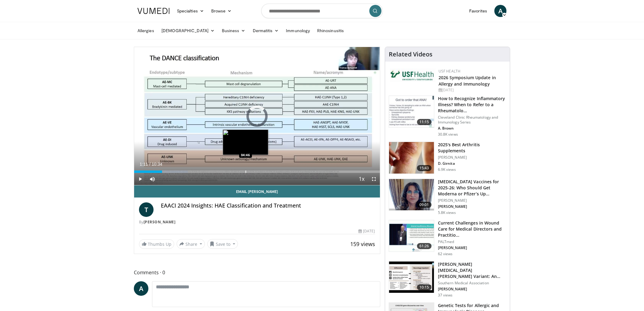
click at [245, 170] on div "Loaded : 21.89% 01:11 04:46" at bounding box center [257, 170] width 246 height 6
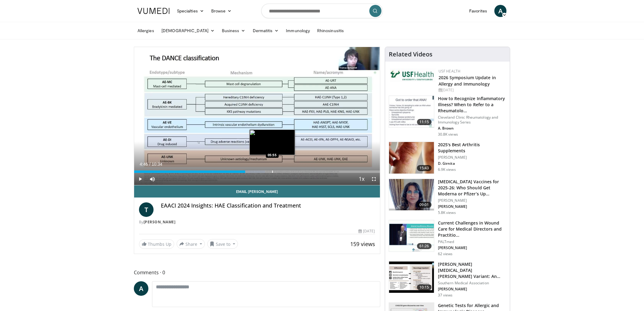
click at [271, 168] on div "Loaded : 53.19% 04:46 05:55" at bounding box center [257, 170] width 246 height 6
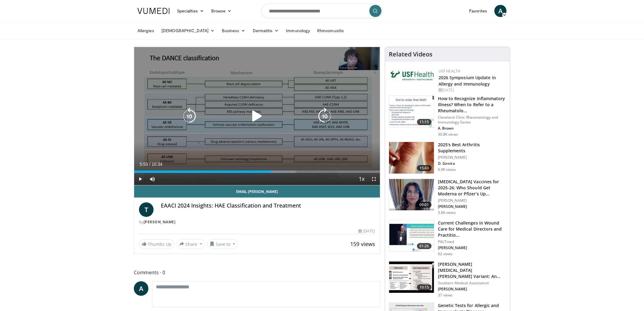
click at [256, 113] on icon "Video Player" at bounding box center [256, 116] width 17 height 17
click at [326, 117] on icon "Video Player" at bounding box center [324, 116] width 17 height 17
click at [323, 117] on icon "Video Player" at bounding box center [324, 116] width 17 height 17
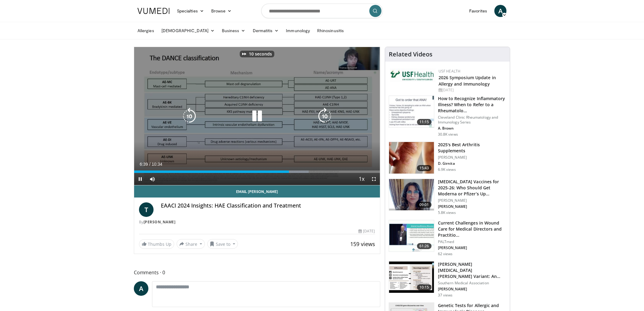
click at [323, 117] on icon "Video Player" at bounding box center [324, 116] width 17 height 17
click at [324, 116] on icon "Video Player" at bounding box center [324, 116] width 17 height 17
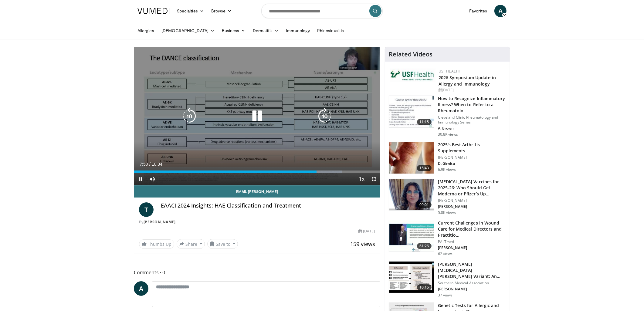
click at [325, 113] on icon "Video Player" at bounding box center [324, 116] width 17 height 17
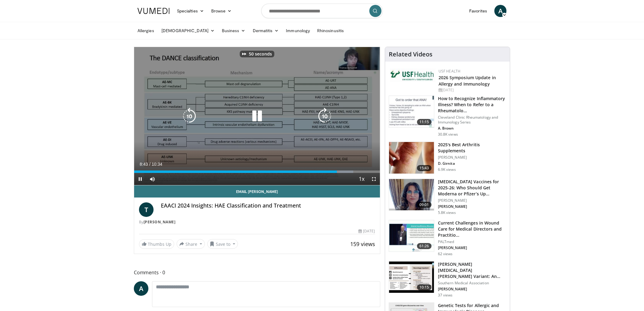
click at [325, 113] on icon "Video Player" at bounding box center [324, 116] width 17 height 17
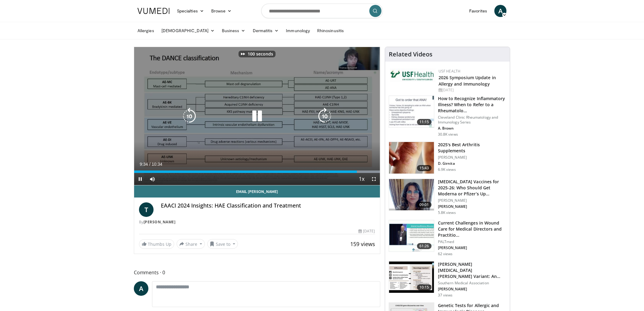
click at [325, 113] on icon "Video Player" at bounding box center [324, 116] width 17 height 17
click at [327, 115] on icon "Video Player" at bounding box center [324, 116] width 17 height 17
click at [258, 118] on icon "Video Player" at bounding box center [256, 116] width 17 height 17
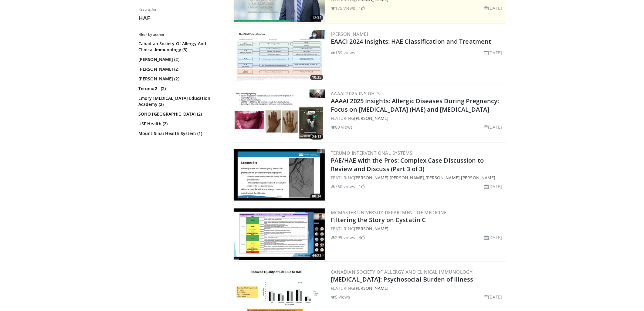
scroll to position [99, 0]
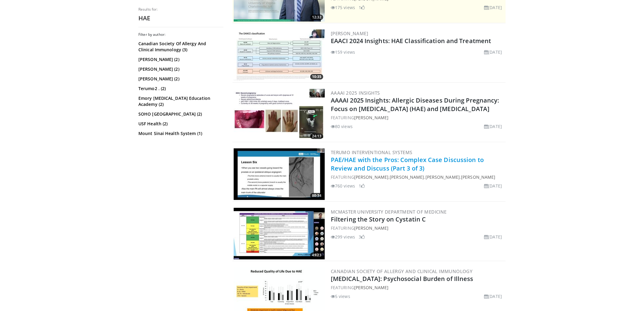
click at [424, 163] on link "PAE/HAE with the Pros: Complex Case Discussion to Review and Discuss (Part 3 of…" at bounding box center [407, 164] width 153 height 17
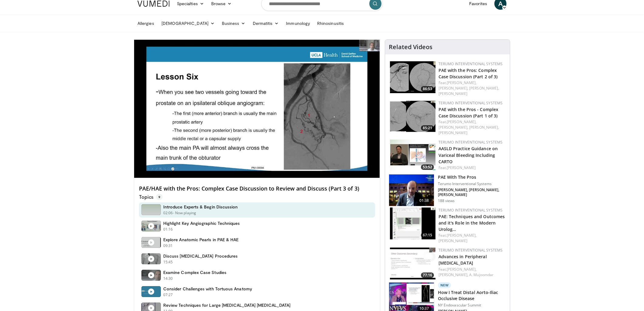
scroll to position [7, 0]
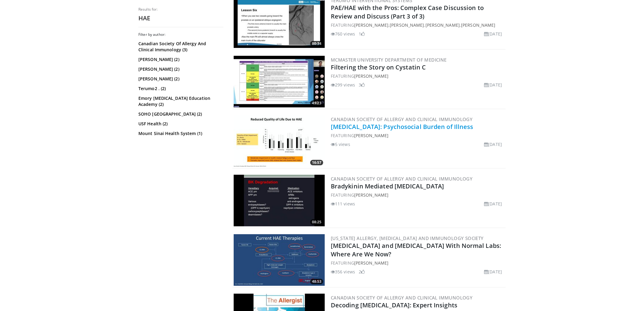
scroll to position [255, 0]
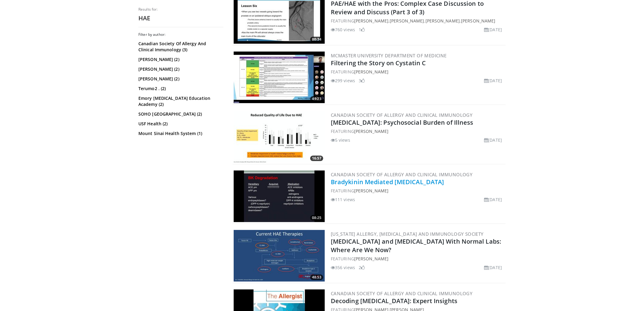
click at [374, 178] on link "Bradykinin Mediated [MEDICAL_DATA]" at bounding box center [387, 182] width 113 height 8
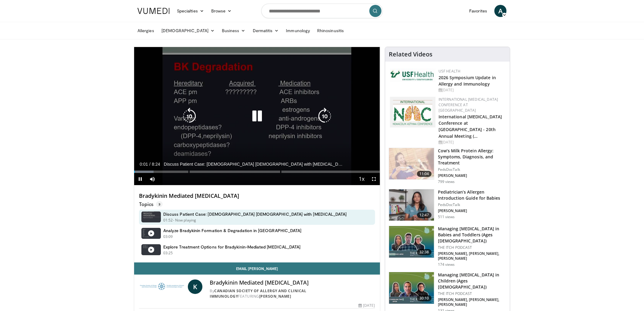
click at [326, 113] on icon "Video Player" at bounding box center [324, 116] width 17 height 17
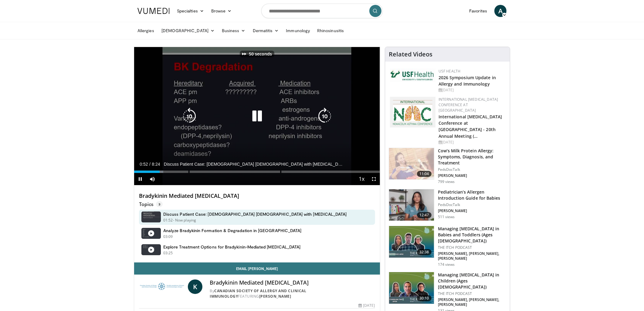
click at [326, 113] on icon "Video Player" at bounding box center [324, 116] width 17 height 17
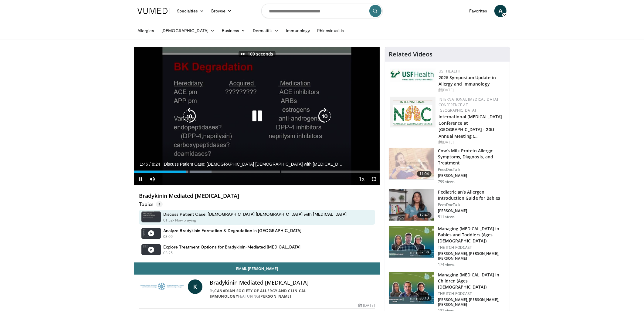
click at [326, 113] on icon "Video Player" at bounding box center [324, 116] width 17 height 17
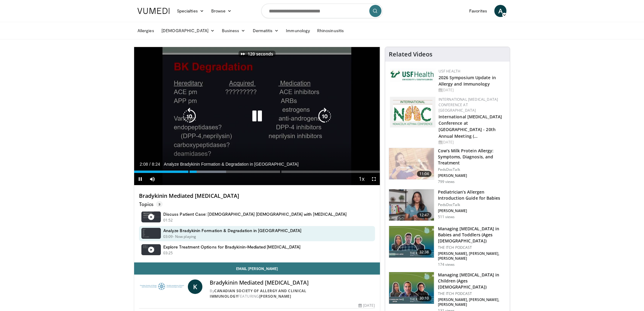
click at [326, 113] on icon "Video Player" at bounding box center [324, 116] width 17 height 17
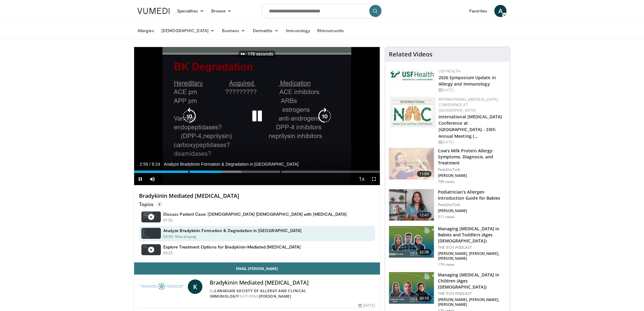
click at [326, 113] on icon "Video Player" at bounding box center [324, 116] width 17 height 17
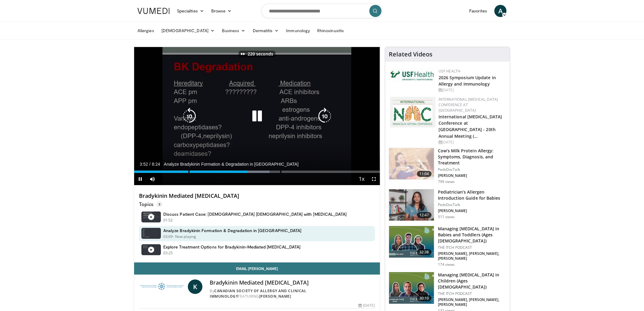
click at [326, 113] on icon "Video Player" at bounding box center [324, 116] width 17 height 17
click at [326, 115] on icon "Video Player" at bounding box center [324, 116] width 17 height 17
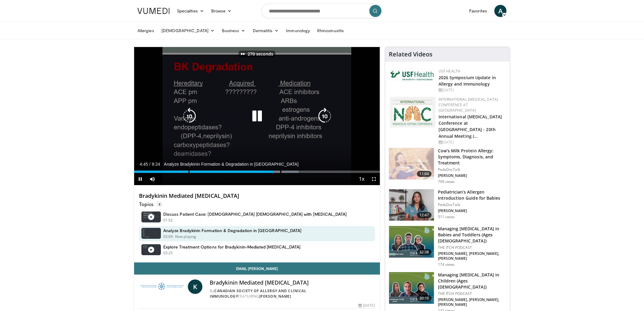
click at [326, 115] on icon "Video Player" at bounding box center [324, 116] width 17 height 17
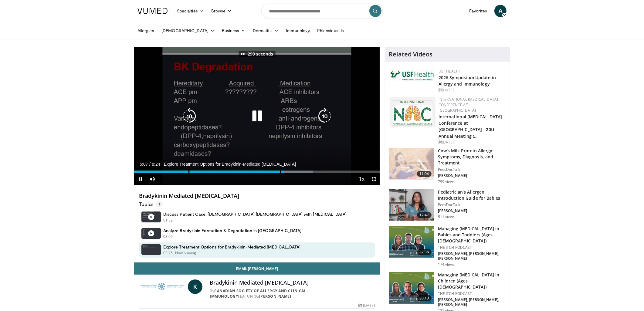
click at [327, 114] on icon "Video Player" at bounding box center [324, 116] width 17 height 17
click at [326, 114] on icon "Video Player" at bounding box center [324, 116] width 17 height 17
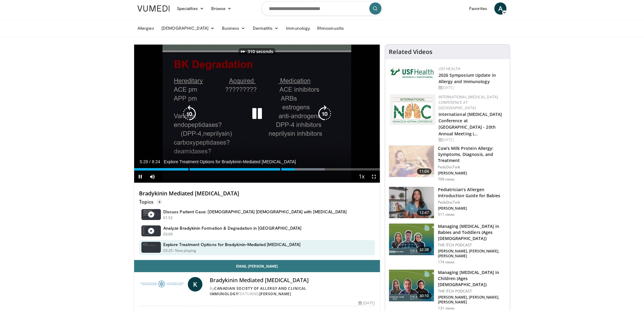
scroll to position [3, 0]
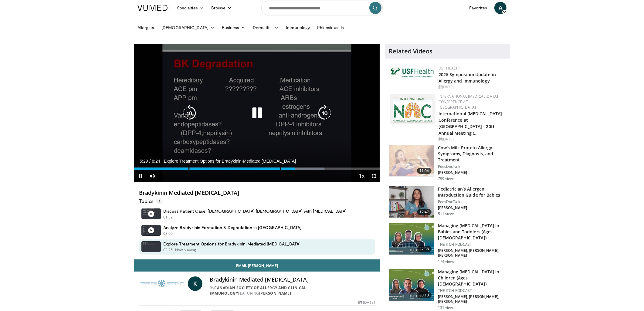
click at [325, 116] on icon "Video Player" at bounding box center [324, 113] width 17 height 17
click at [326, 114] on icon "Video Player" at bounding box center [324, 113] width 17 height 17
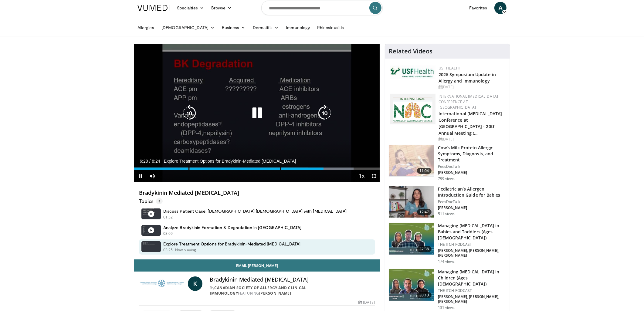
click at [325, 112] on icon "Video Player" at bounding box center [324, 113] width 17 height 17
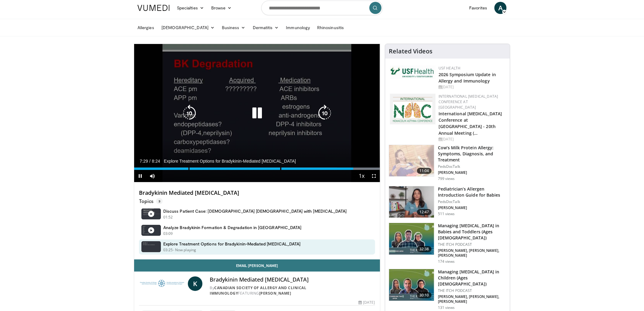
click at [326, 110] on icon "Video Player" at bounding box center [324, 113] width 17 height 17
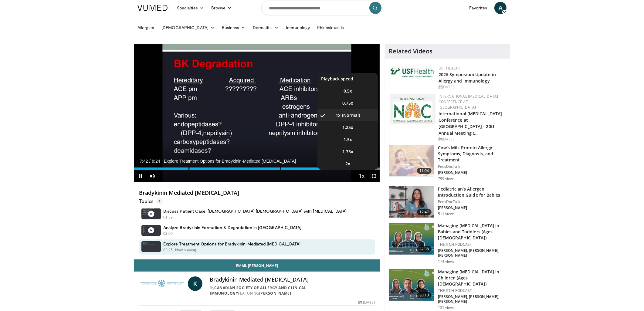
click at [360, 174] on span "Video Player" at bounding box center [361, 176] width 8 height 12
click at [355, 162] on li "2x" at bounding box center [347, 164] width 61 height 12
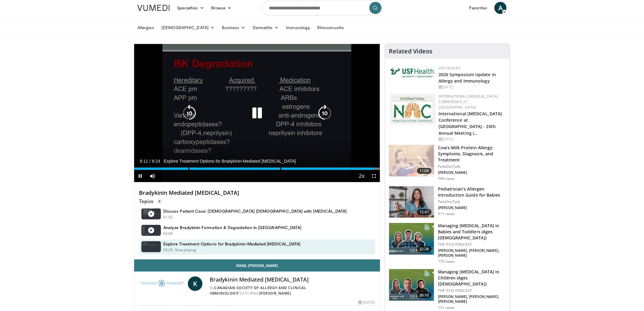
click at [259, 111] on icon "Video Player" at bounding box center [256, 113] width 17 height 17
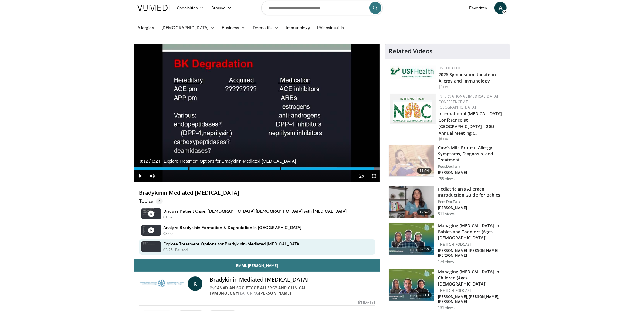
scroll to position [108, 0]
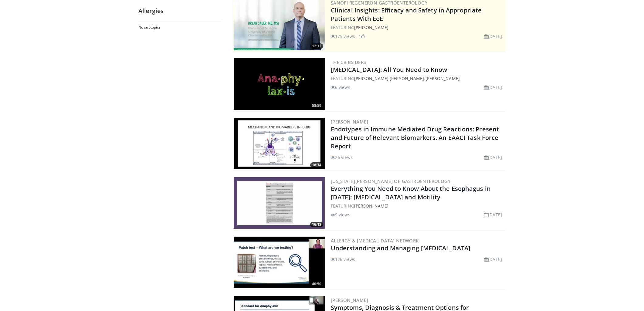
scroll to position [83, 0]
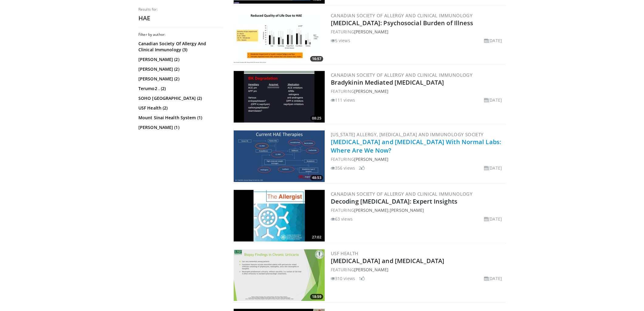
scroll to position [357, 0]
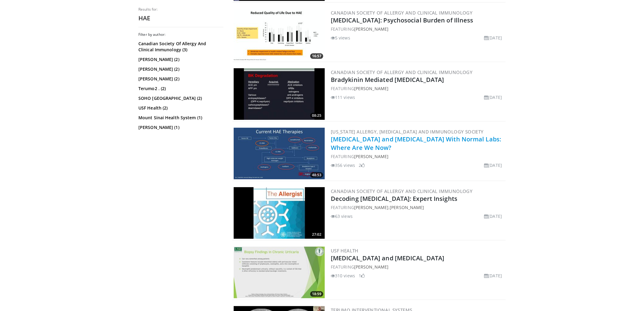
click at [357, 139] on link "[MEDICAL_DATA] and [MEDICAL_DATA] With Normal Labs: Where Are We Now?" at bounding box center [416, 143] width 170 height 17
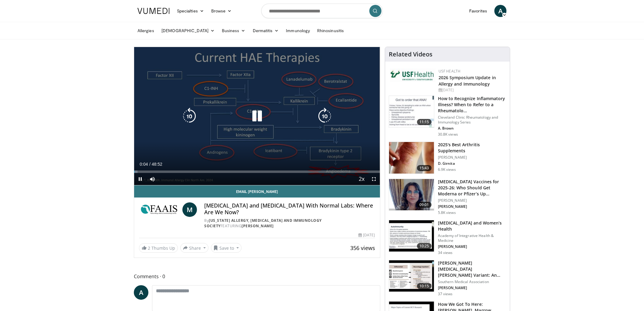
drag, startPoint x: 334, startPoint y: 120, endPoint x: 328, endPoint y: 120, distance: 5.8
click at [334, 120] on div "10 seconds Tap to unmute" at bounding box center [257, 116] width 246 height 138
click at [328, 120] on icon "Video Player" at bounding box center [324, 116] width 17 height 17
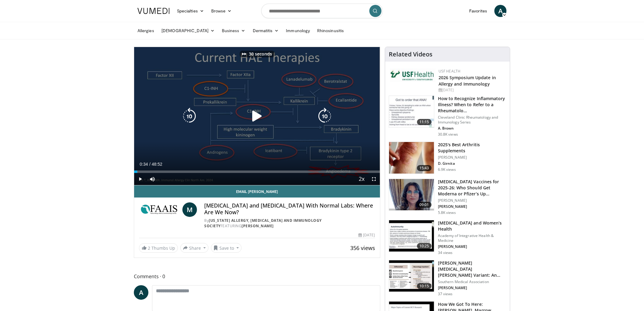
scroll to position [2, 0]
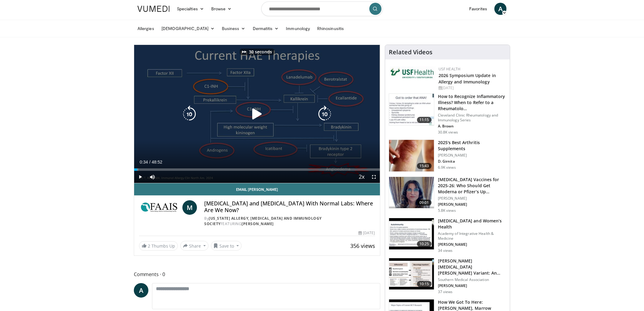
click at [265, 110] on icon "Video Player" at bounding box center [256, 114] width 17 height 17
click at [327, 113] on icon "Video Player" at bounding box center [324, 114] width 17 height 17
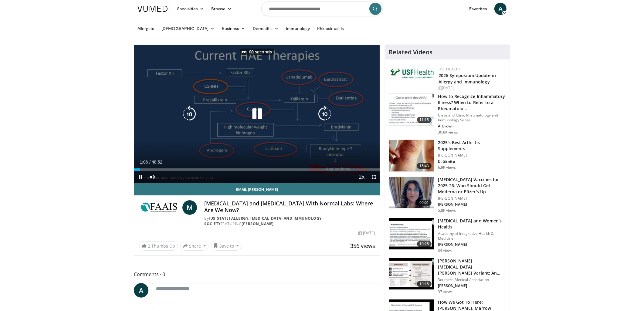
click at [327, 113] on icon "Video Player" at bounding box center [324, 114] width 17 height 17
click at [328, 111] on icon "Video Player" at bounding box center [324, 114] width 17 height 17
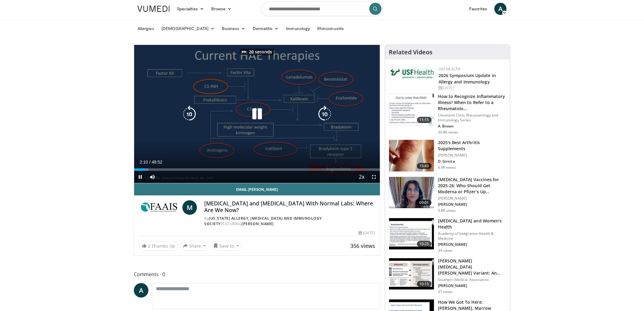
click at [328, 111] on icon "Video Player" at bounding box center [324, 114] width 17 height 17
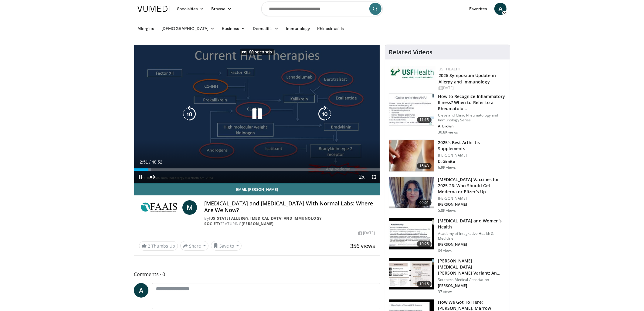
click at [328, 111] on icon "Video Player" at bounding box center [324, 114] width 17 height 17
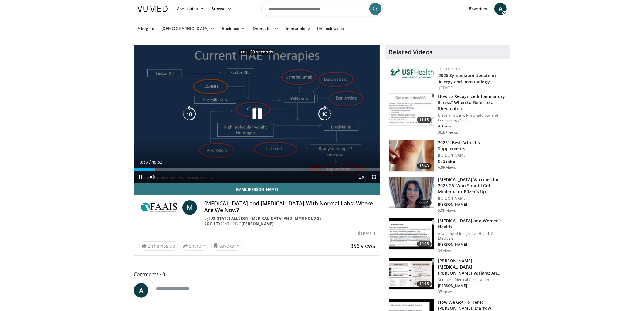
click at [328, 111] on icon "Video Player" at bounding box center [324, 114] width 17 height 17
click at [325, 113] on icon "Video Player" at bounding box center [324, 114] width 17 height 17
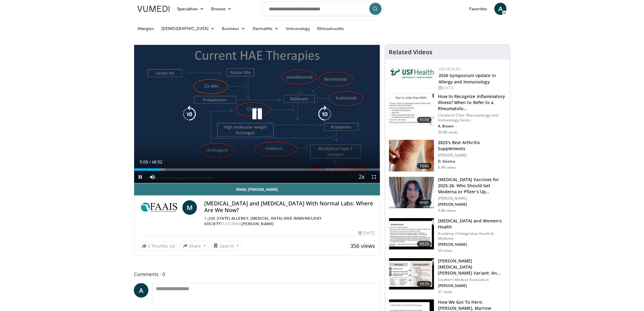
click at [325, 113] on icon "Video Player" at bounding box center [324, 114] width 17 height 17
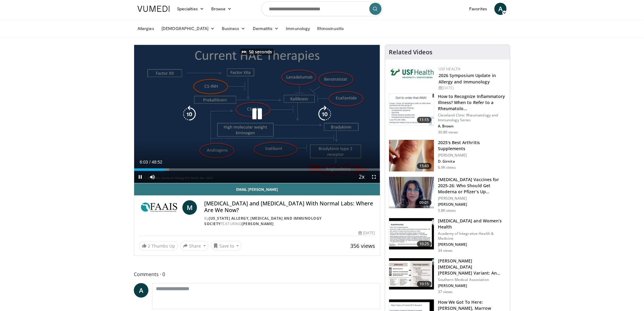
click at [325, 113] on icon "Video Player" at bounding box center [324, 114] width 17 height 17
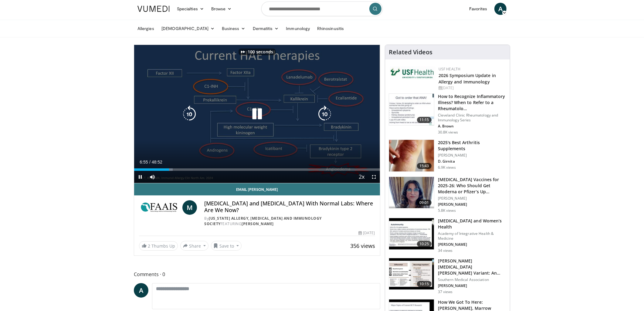
click at [325, 113] on icon "Video Player" at bounding box center [324, 114] width 17 height 17
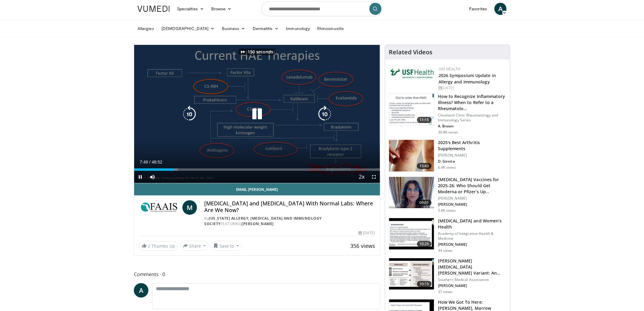
click at [325, 113] on icon "Video Player" at bounding box center [324, 114] width 17 height 17
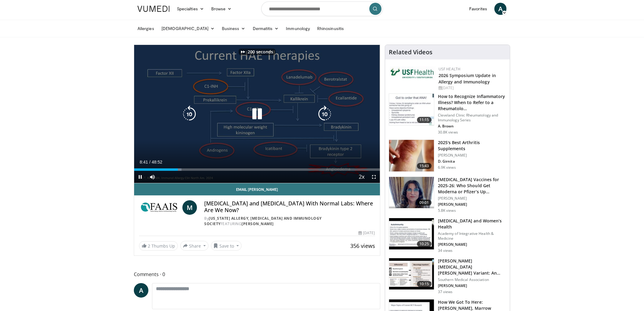
click at [325, 113] on icon "Video Player" at bounding box center [324, 114] width 17 height 17
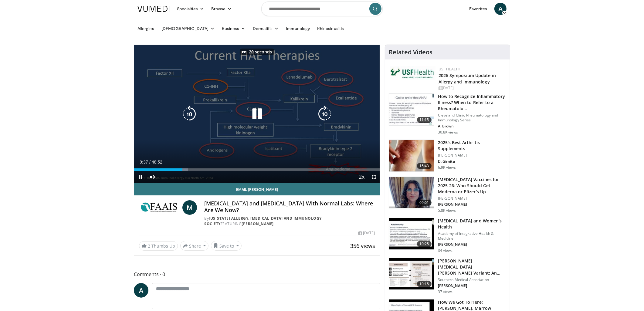
click at [325, 113] on icon "Video Player" at bounding box center [324, 114] width 17 height 17
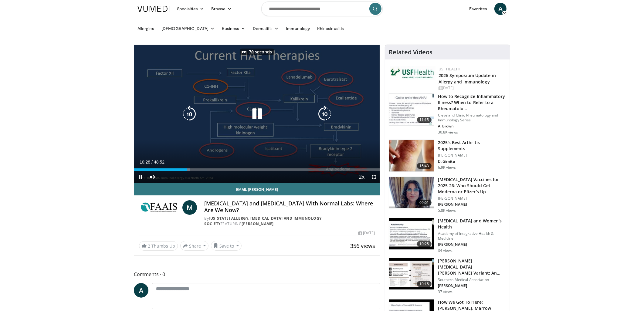
click at [325, 113] on icon "Video Player" at bounding box center [324, 114] width 17 height 17
click at [325, 112] on icon "Video Player" at bounding box center [324, 114] width 17 height 17
drag, startPoint x: 324, startPoint y: 112, endPoint x: 321, endPoint y: 111, distance: 3.4
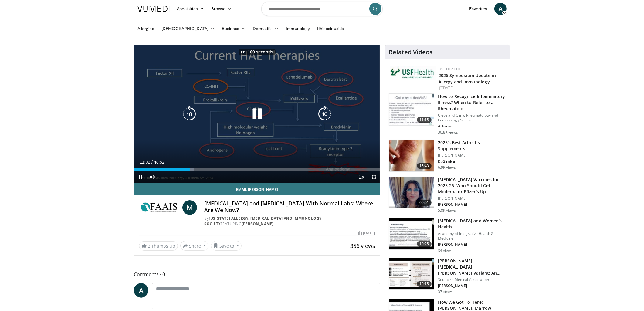
click at [324, 112] on icon "Video Player" at bounding box center [324, 114] width 17 height 17
drag, startPoint x: 258, startPoint y: 113, endPoint x: 235, endPoint y: 120, distance: 23.6
click at [258, 113] on icon "Video Player" at bounding box center [256, 114] width 17 height 17
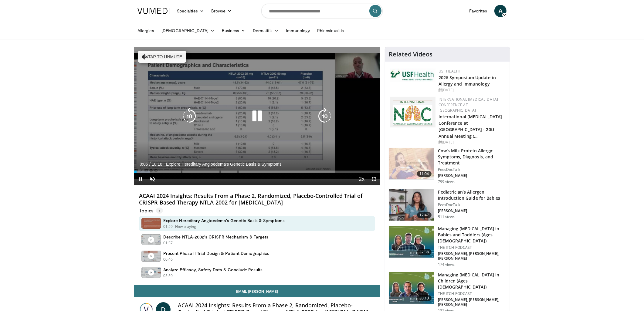
click at [156, 56] on button "Tap to unmute" at bounding box center [162, 57] width 49 height 12
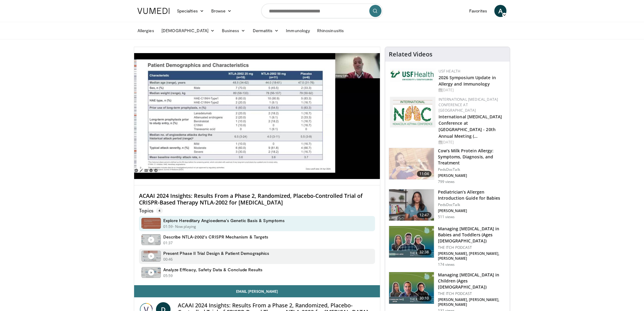
click at [263, 252] on h4 "Present Phase II Trial Design & Patient Demographics" at bounding box center [216, 253] width 106 height 5
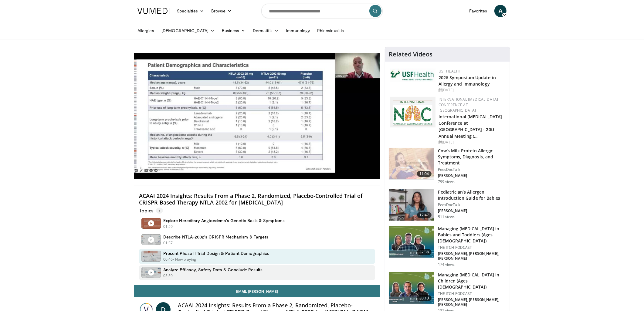
click at [279, 267] on div "Analyze Efficacy, Safety Data & Conclude Results 05:59 - Now playing - Paused" at bounding box center [257, 272] width 236 height 15
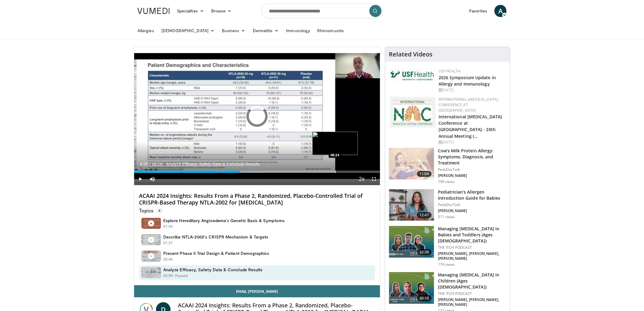
click at [335, 171] on div "Progress Bar" at bounding box center [335, 172] width 1 height 2
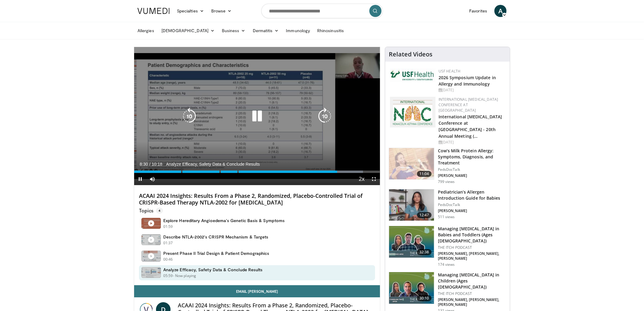
click at [325, 112] on icon "Video Player" at bounding box center [324, 116] width 17 height 17
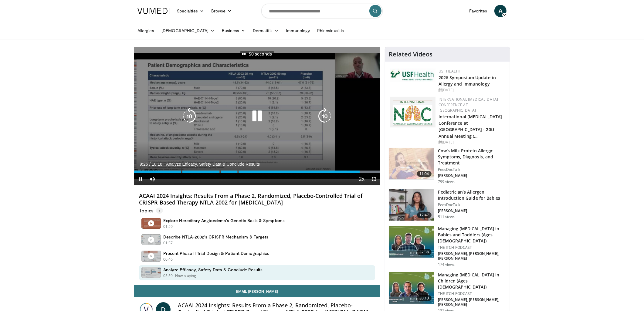
click at [325, 113] on icon "Video Player" at bounding box center [324, 116] width 17 height 17
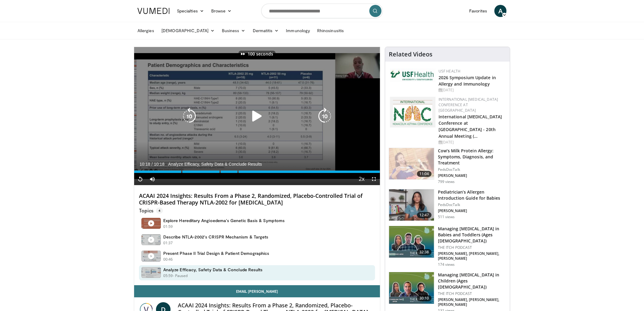
click at [325, 113] on icon "Video Player" at bounding box center [324, 116] width 17 height 17
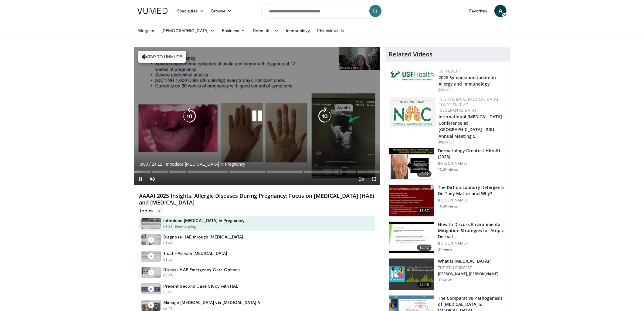
scroll to position [3, 0]
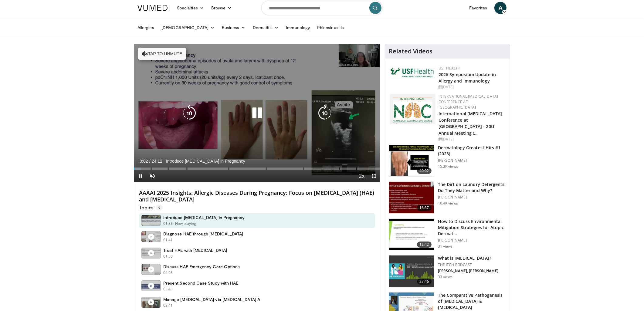
click at [153, 50] on button "Tap to unmute" at bounding box center [162, 54] width 49 height 12
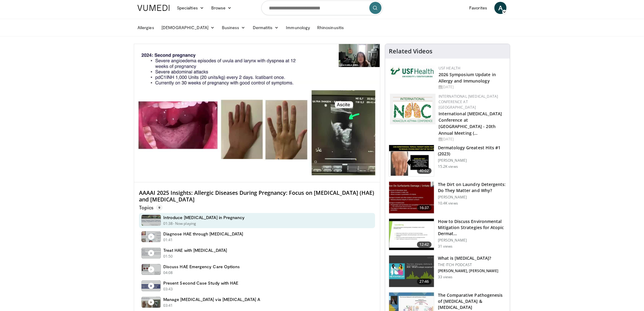
click at [168, 167] on div "10 seconds Tap to unmute" at bounding box center [257, 113] width 246 height 138
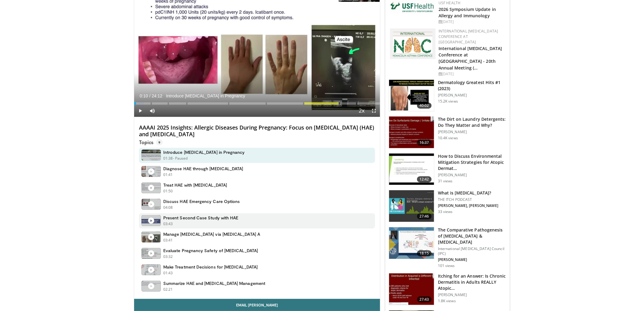
scroll to position [69, 0]
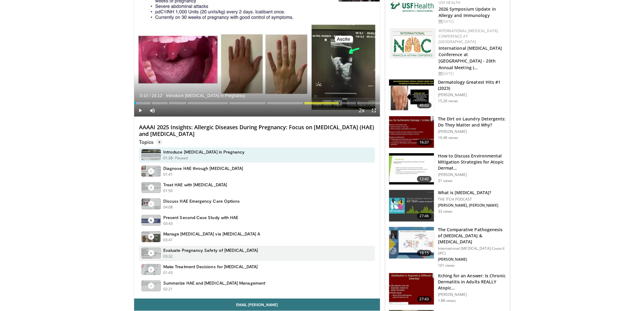
click at [247, 252] on div "Evaluate Pregnancy Safety of Dupilumab 03:32 - Now playing - Paused" at bounding box center [257, 253] width 236 height 15
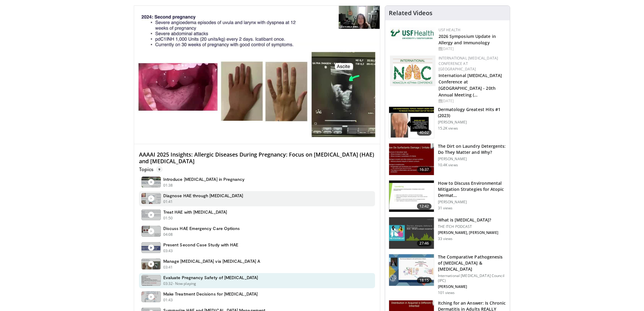
scroll to position [0, 0]
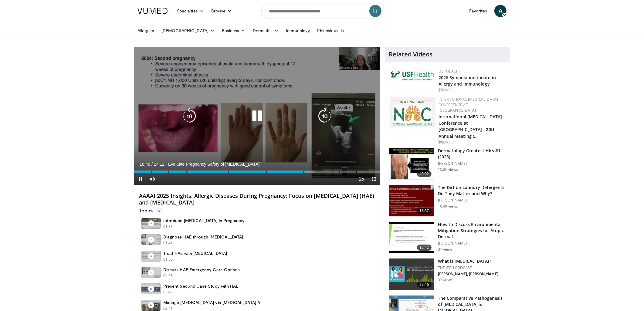
click at [332, 113] on icon "Video Player" at bounding box center [324, 116] width 17 height 17
click at [329, 113] on icon "Video Player" at bounding box center [324, 116] width 17 height 17
click at [328, 119] on icon "Video Player" at bounding box center [324, 116] width 17 height 17
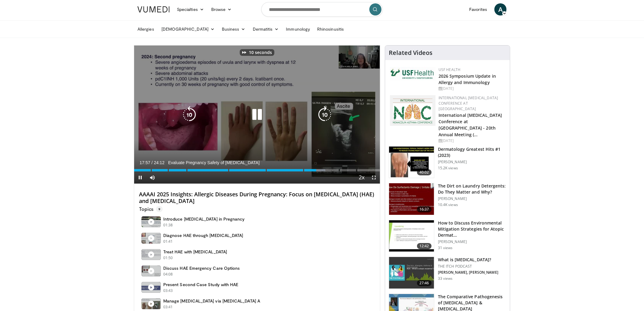
click at [328, 119] on icon "Video Player" at bounding box center [324, 114] width 17 height 17
click at [324, 117] on icon "Video Player" at bounding box center [324, 114] width 17 height 17
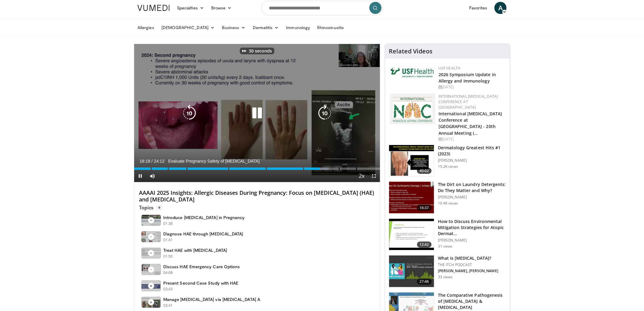
click at [324, 117] on icon "Video Player" at bounding box center [324, 113] width 17 height 17
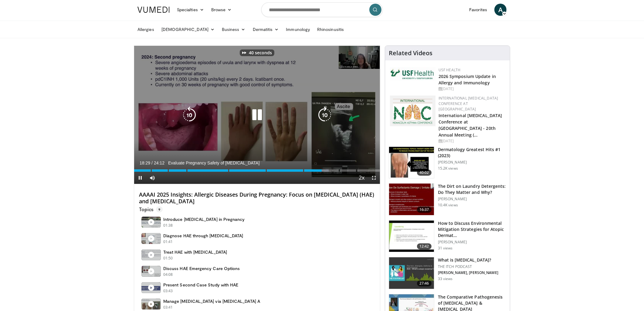
scroll to position [4, 0]
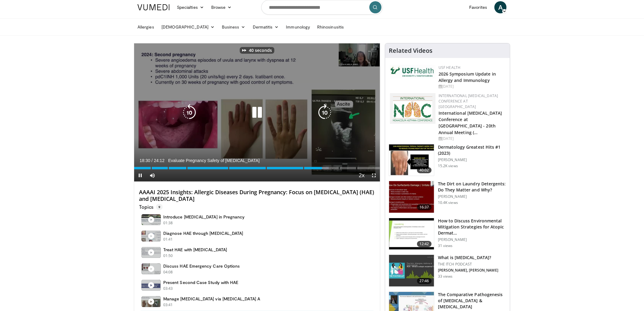
click at [324, 113] on icon "Video Player" at bounding box center [324, 112] width 17 height 17
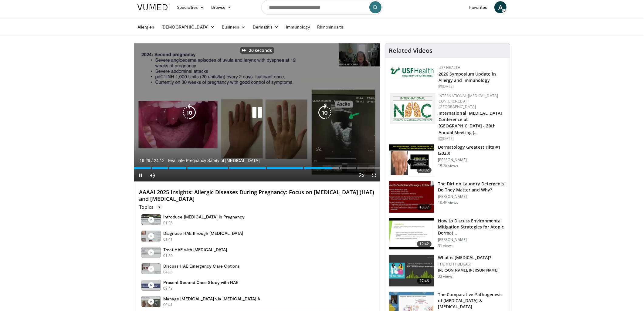
click at [324, 113] on icon "Video Player" at bounding box center [324, 112] width 17 height 17
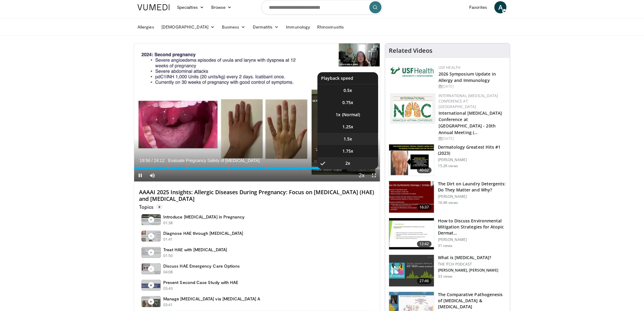
click at [355, 134] on li "1.5x" at bounding box center [347, 139] width 61 height 12
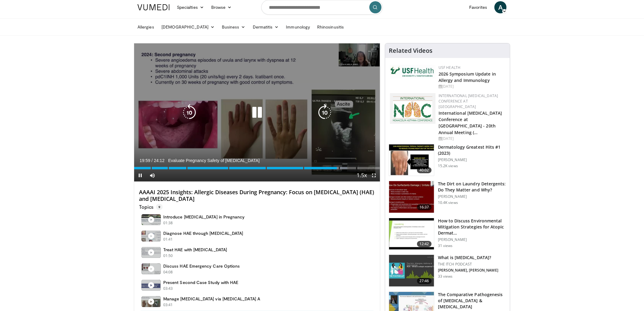
click at [321, 116] on icon "Video Player" at bounding box center [324, 112] width 17 height 17
click at [323, 116] on icon "Video Player" at bounding box center [324, 112] width 17 height 17
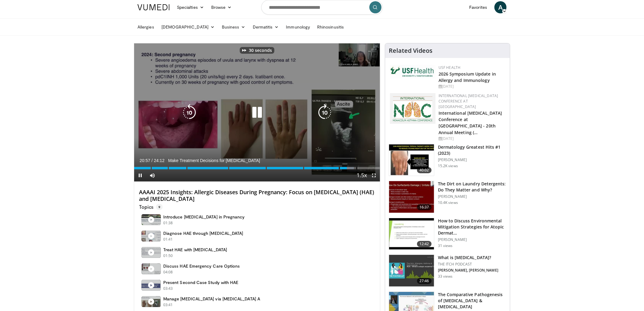
click at [323, 116] on icon "Video Player" at bounding box center [324, 112] width 17 height 17
click at [323, 115] on icon "Video Player" at bounding box center [324, 112] width 17 height 17
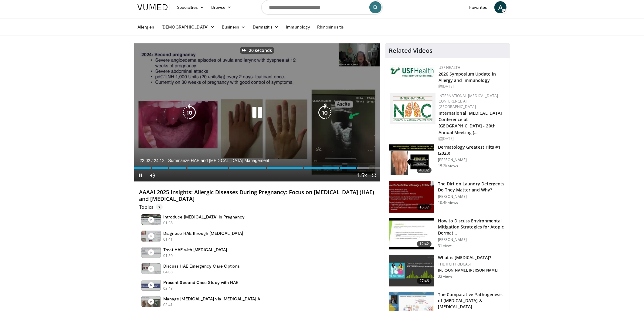
click at [259, 112] on icon "Video Player" at bounding box center [256, 112] width 17 height 17
click at [327, 112] on icon "Video Player" at bounding box center [324, 112] width 17 height 17
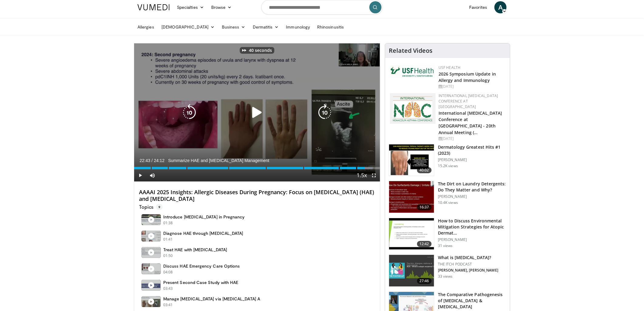
click at [327, 113] on icon "Video Player" at bounding box center [324, 112] width 17 height 17
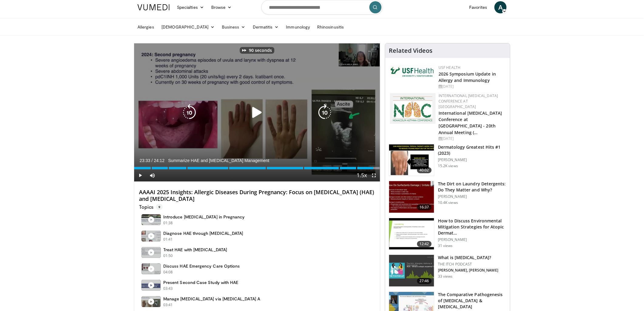
click at [327, 113] on icon "Video Player" at bounding box center [324, 112] width 17 height 17
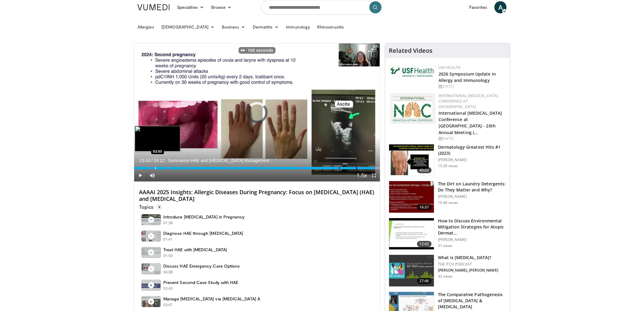
click at [155, 167] on div "Progress Bar" at bounding box center [155, 168] width 1 height 2
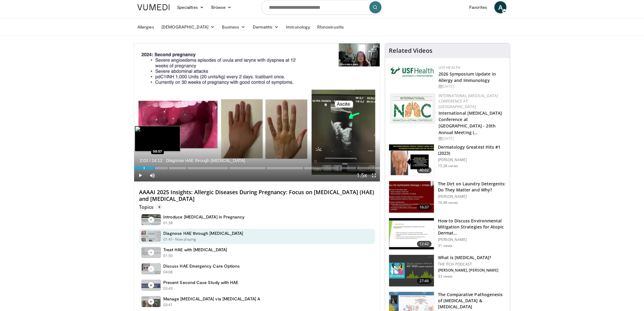
click at [144, 167] on div "Progress Bar" at bounding box center [144, 168] width 1 height 2
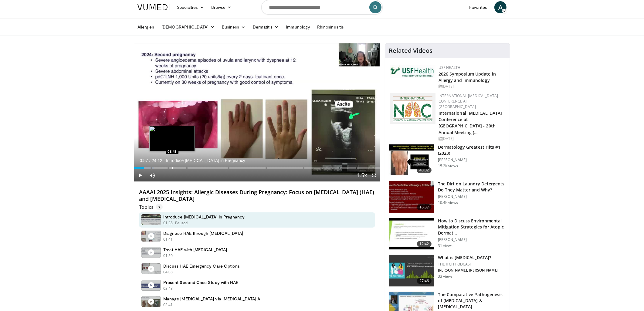
click at [172, 167] on div "Progress Bar" at bounding box center [172, 168] width 1 height 2
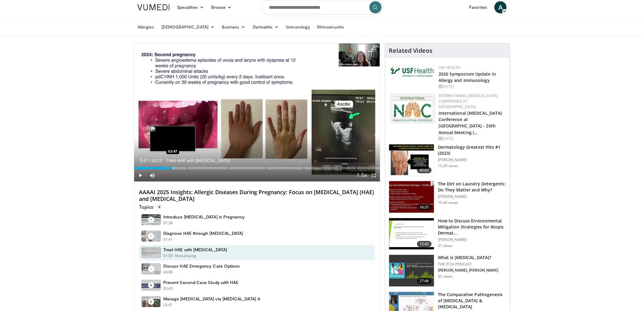
click at [173, 167] on div "Progress Bar" at bounding box center [173, 168] width 1 height 2
click at [176, 167] on div "Progress Bar" at bounding box center [176, 168] width 1 height 2
click at [178, 167] on div "Progress Bar" at bounding box center [178, 168] width 1 height 2
click at [182, 166] on div "Loaded : 23.40% 04:44 04:46" at bounding box center [257, 167] width 246 height 6
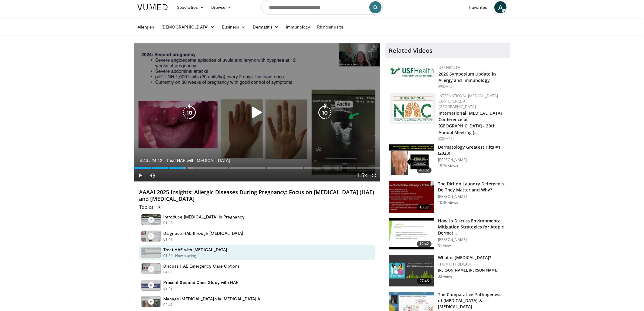
click at [328, 111] on icon "Video Player" at bounding box center [324, 112] width 17 height 17
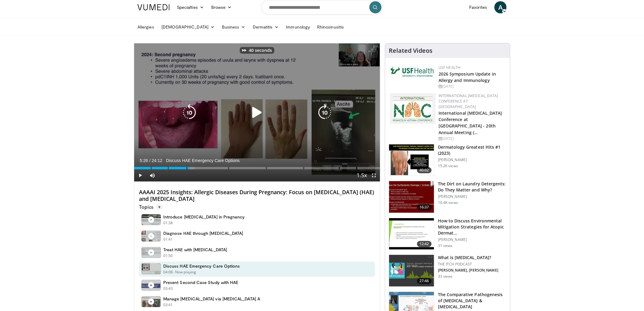
click at [328, 111] on icon "Video Player" at bounding box center [324, 112] width 17 height 17
click at [192, 111] on icon "Video Player" at bounding box center [189, 112] width 17 height 17
click at [331, 110] on icon "Video Player" at bounding box center [324, 112] width 17 height 17
click at [258, 111] on icon "Video Player" at bounding box center [256, 112] width 17 height 17
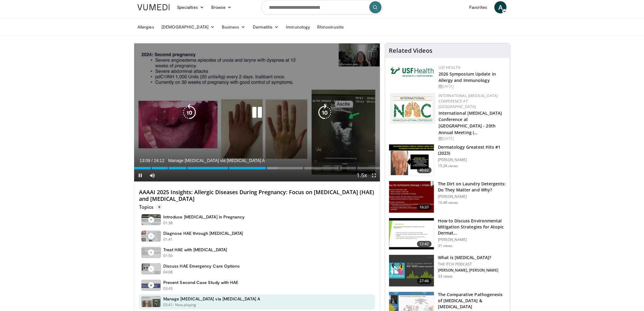
click at [254, 110] on icon "Video Player" at bounding box center [256, 112] width 17 height 17
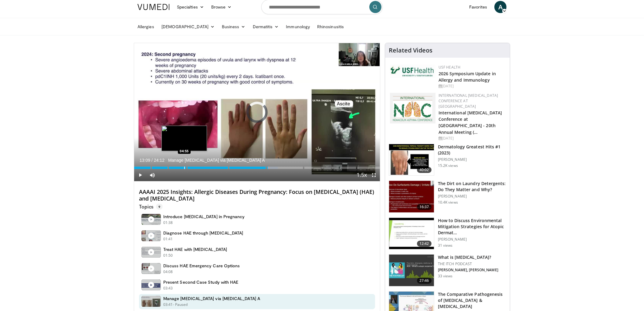
click at [184, 165] on div "Loaded : 58.51% 13:09 04:55" at bounding box center [257, 166] width 246 height 6
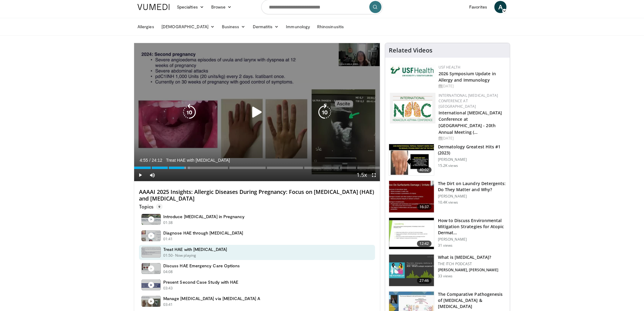
click at [255, 109] on icon "Video Player" at bounding box center [256, 112] width 17 height 17
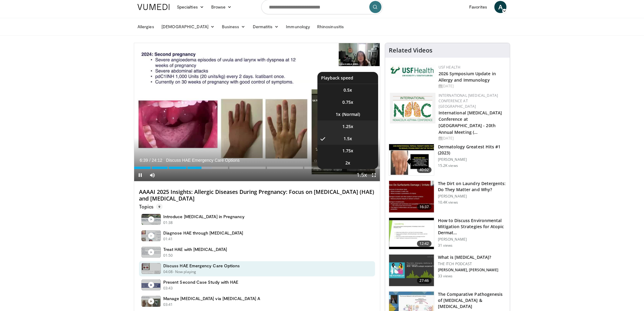
click at [363, 125] on li "1.25x" at bounding box center [347, 126] width 61 height 12
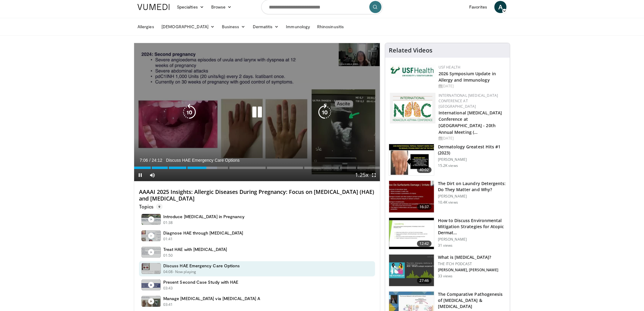
click at [280, 97] on div "10 seconds Tap to unmute" at bounding box center [257, 112] width 246 height 138
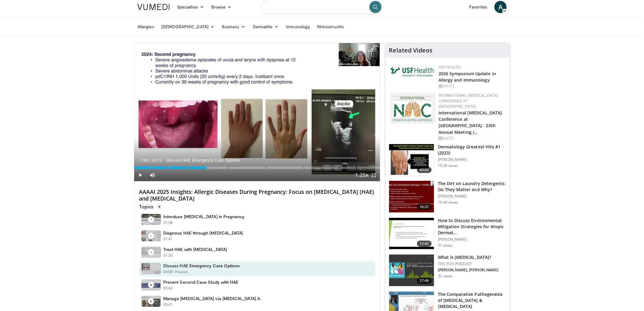
click at [312, 10] on input "Search topics, interventions" at bounding box center [321, 7] width 121 height 15
paste input "**********"
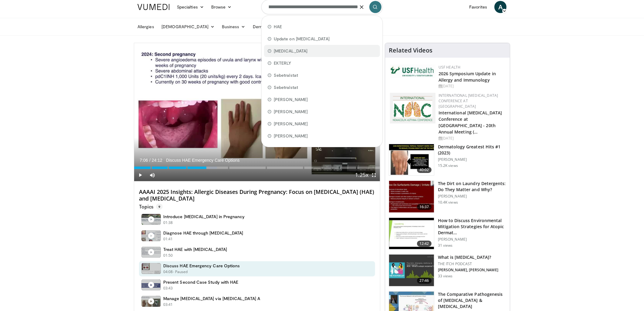
click at [307, 48] on span "hereditary angioedema" at bounding box center [291, 51] width 34 height 6
type input "**********"
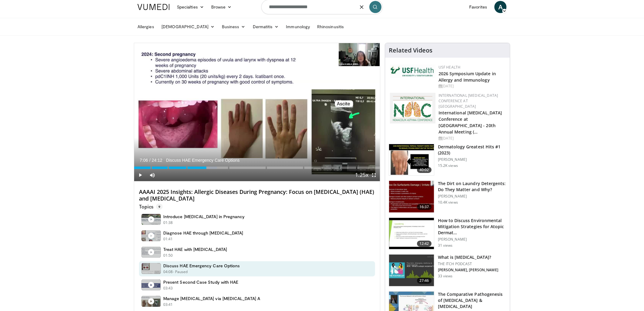
click at [377, 10] on button "submit" at bounding box center [375, 7] width 12 height 12
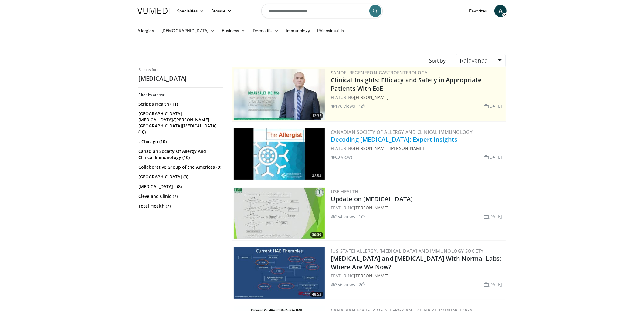
click at [418, 138] on link "Decoding [MEDICAL_DATA]: Expert Insights" at bounding box center [394, 139] width 127 height 8
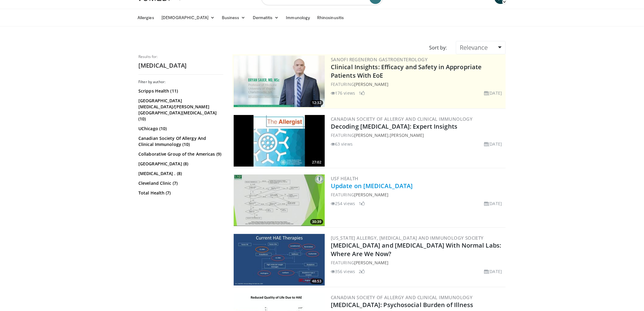
scroll to position [13, 0]
click at [350, 189] on h2 "Update on [MEDICAL_DATA]" at bounding box center [418, 185] width 174 height 8
click at [354, 184] on link "Update on [MEDICAL_DATA]" at bounding box center [372, 185] width 82 height 8
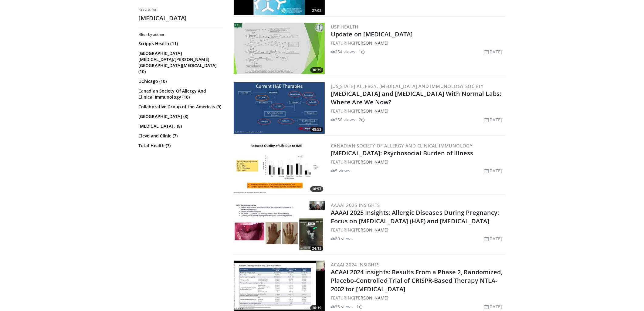
scroll to position [166, 0]
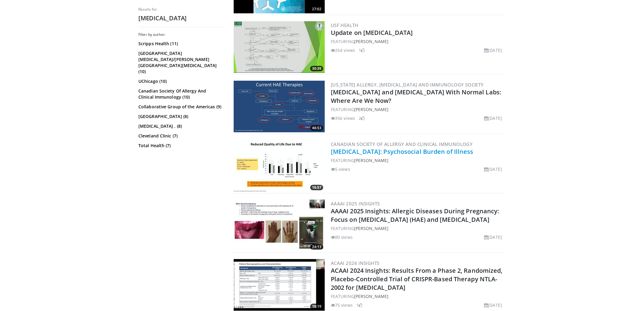
click at [370, 147] on link "[MEDICAL_DATA]: Psychosocial Burden of Illness" at bounding box center [402, 151] width 143 height 8
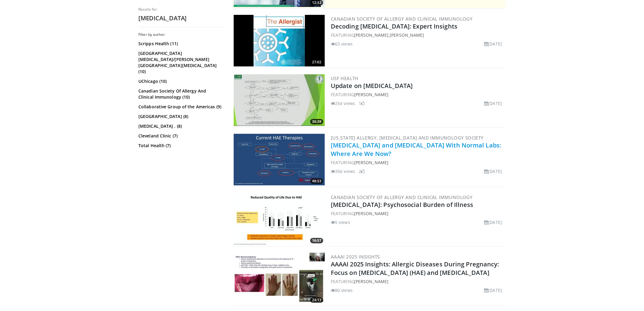
scroll to position [113, 0]
click at [350, 150] on link "[MEDICAL_DATA] and [MEDICAL_DATA] With Normal Labs: Where Are We Now?" at bounding box center [416, 149] width 170 height 17
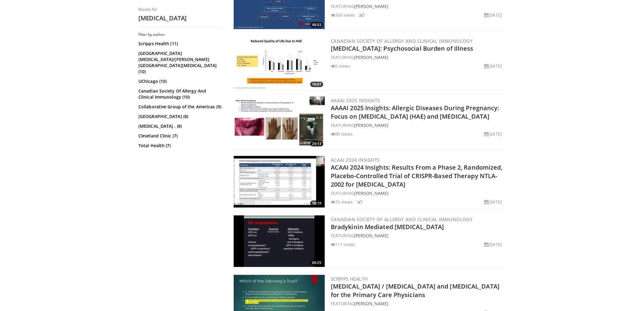
scroll to position [270, 0]
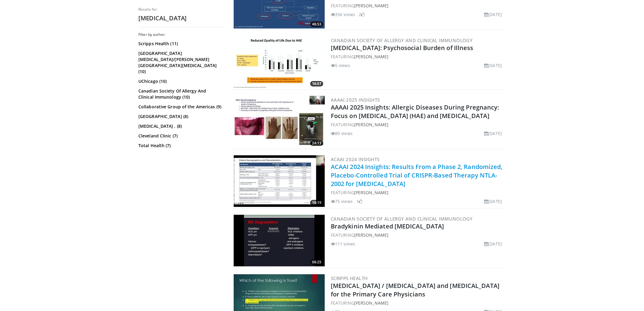
copy link "ACAAI 2024 Insights: Results From a Phase 2, Randomized, Placebo-Controlled Tri…"
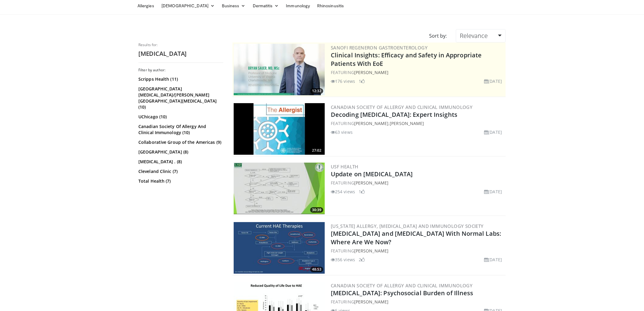
scroll to position [0, 0]
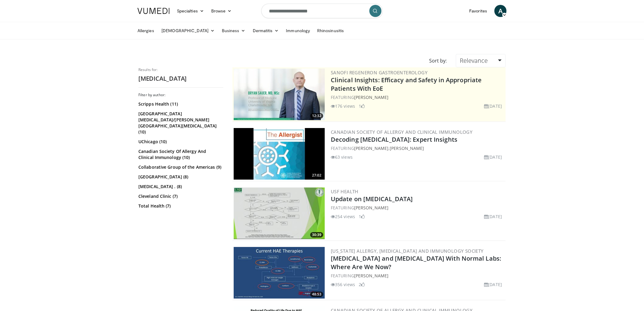
click at [296, 11] on input "**********" at bounding box center [321, 11] width 121 height 15
type input "*********"
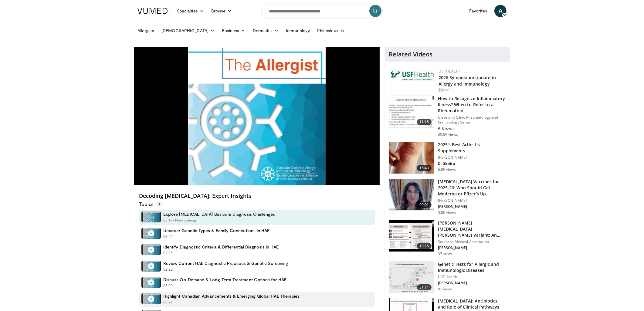
click at [250, 294] on h4 "Highlight Canadian Advancements & Emerging Global HAE Therapies" at bounding box center [231, 295] width 136 height 5
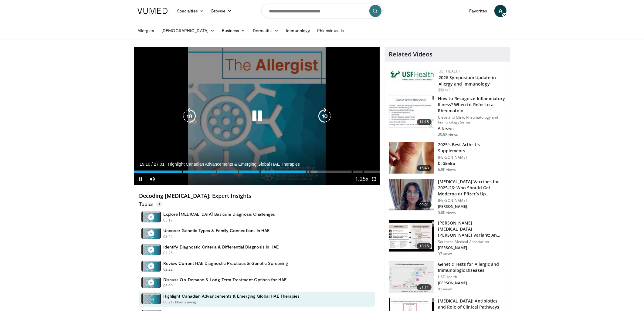
click at [328, 115] on icon "Video Player" at bounding box center [324, 116] width 17 height 17
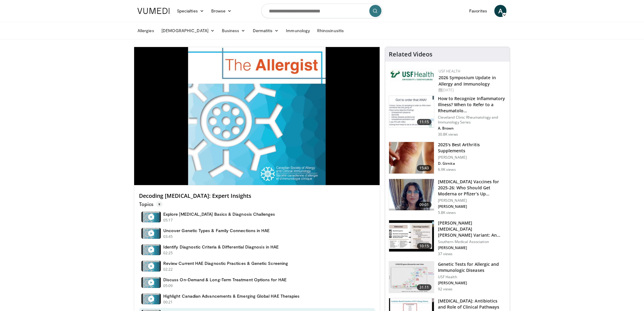
click at [176, 196] on h4 "Decoding Hereditary Angioedema: Expert Insights" at bounding box center [257, 196] width 236 height 7
copy div "Decoding Hereditary Angioedema: Expert Insights"
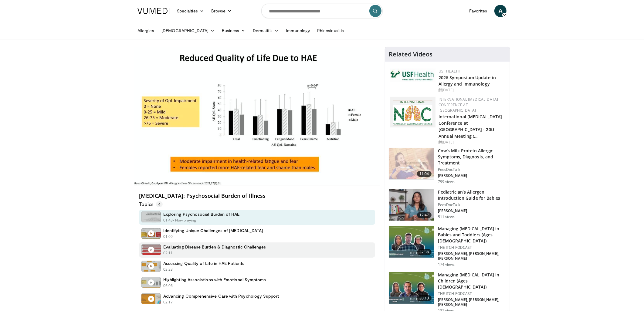
click at [223, 248] on h4 "Evaluating Disease Burden & Diagnostic Challenges" at bounding box center [214, 246] width 103 height 5
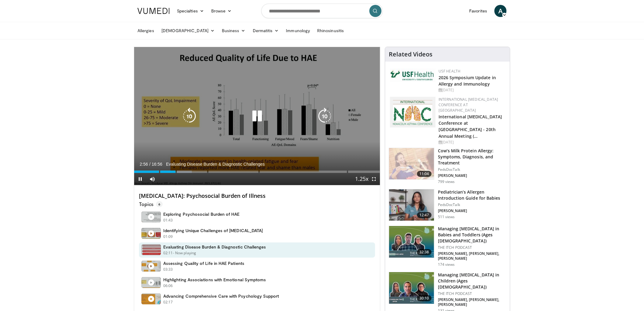
click at [322, 111] on icon "Video Player" at bounding box center [324, 116] width 17 height 17
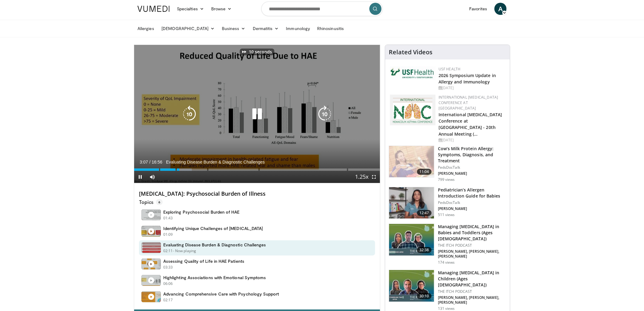
click at [323, 111] on icon "Video Player" at bounding box center [324, 114] width 17 height 17
click at [322, 111] on icon "Video Player" at bounding box center [324, 114] width 17 height 17
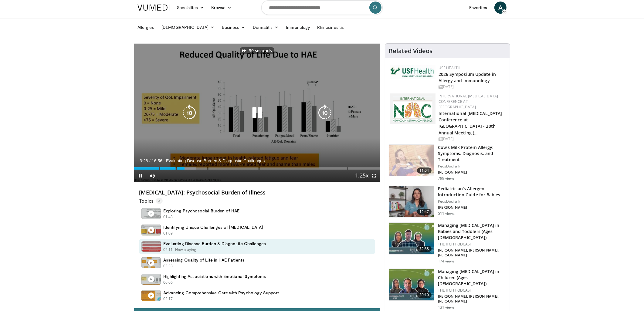
scroll to position [5, 0]
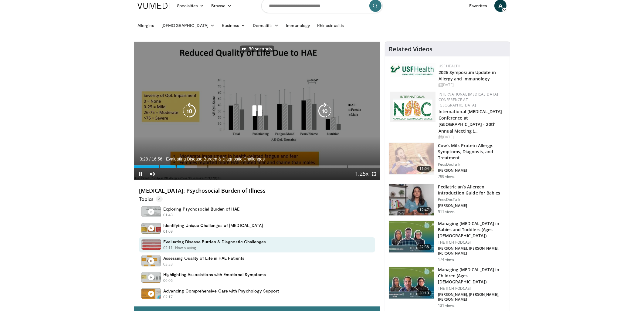
click at [322, 111] on icon "Video Player" at bounding box center [324, 111] width 17 height 17
click at [326, 111] on icon "Video Player" at bounding box center [324, 111] width 17 height 17
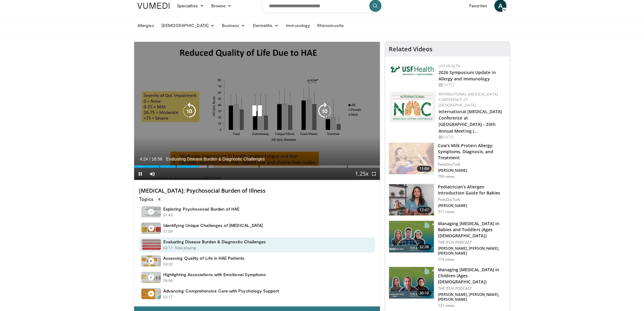
click at [326, 111] on div "80 seconds Tap to unmute" at bounding box center [257, 111] width 246 height 138
click at [266, 110] on div "Video Player" at bounding box center [256, 111] width 147 height 12
click at [254, 110] on icon "Video Player" at bounding box center [256, 111] width 17 height 17
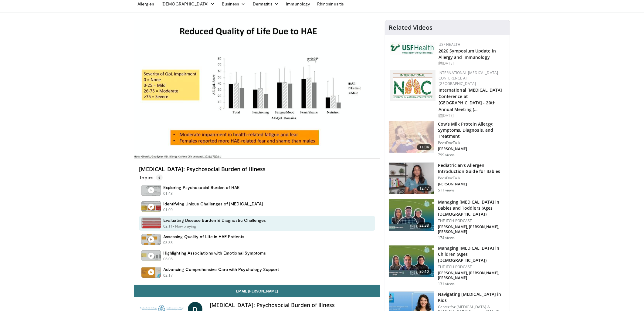
scroll to position [0, 0]
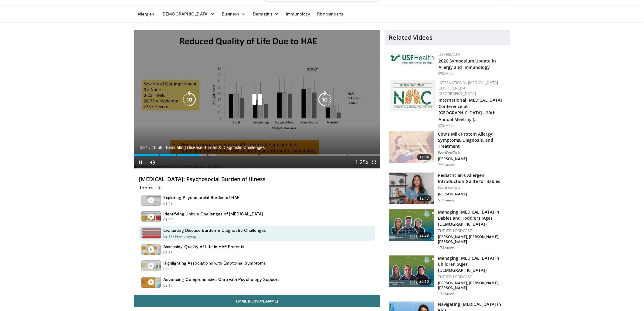
click at [319, 100] on icon "Video Player" at bounding box center [324, 99] width 17 height 17
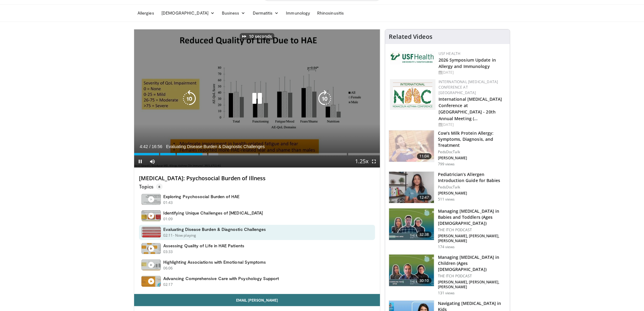
click at [323, 97] on icon "Video Player" at bounding box center [324, 98] width 17 height 17
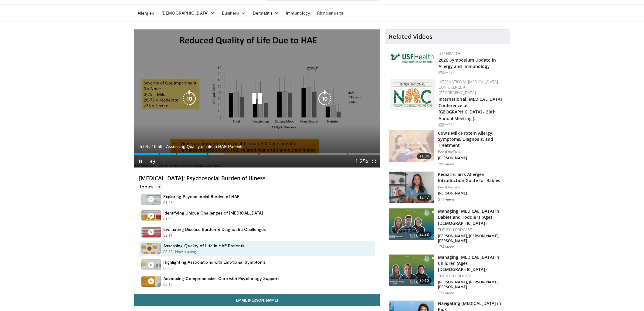
click at [327, 97] on icon "Video Player" at bounding box center [324, 98] width 17 height 17
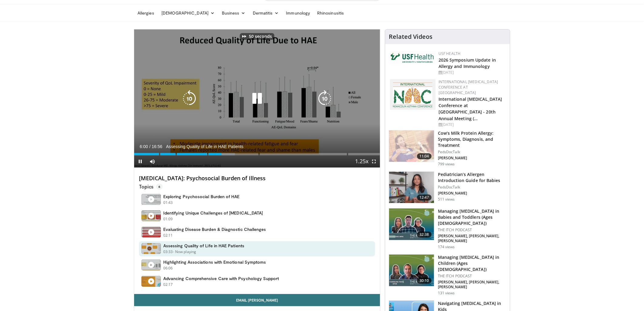
click at [327, 97] on icon "Video Player" at bounding box center [324, 98] width 17 height 17
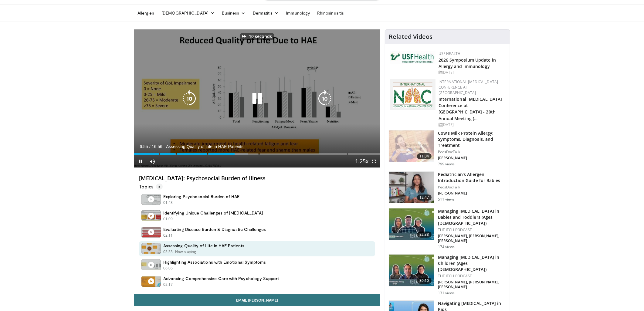
click at [327, 97] on icon "Video Player" at bounding box center [324, 98] width 17 height 17
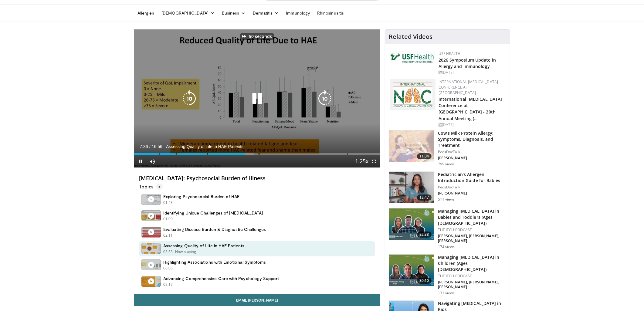
click at [327, 97] on icon "Video Player" at bounding box center [324, 98] width 17 height 17
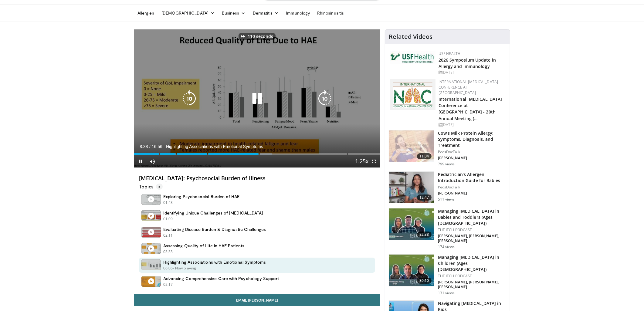
click at [327, 97] on icon "Video Player" at bounding box center [324, 98] width 17 height 17
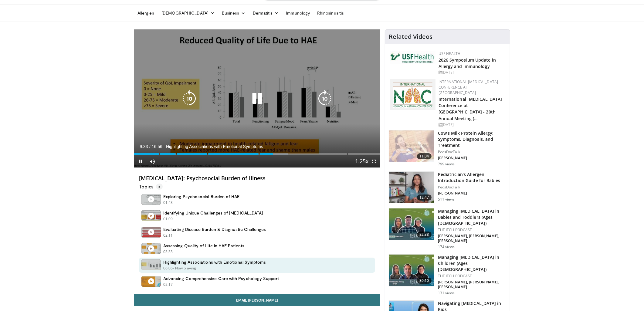
click at [327, 97] on icon "Video Player" at bounding box center [324, 98] width 17 height 17
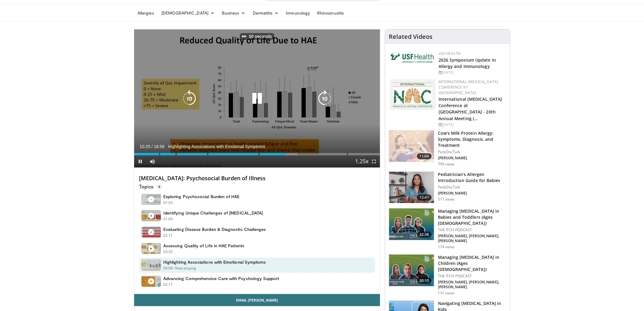
click at [327, 97] on icon "Video Player" at bounding box center [324, 98] width 17 height 17
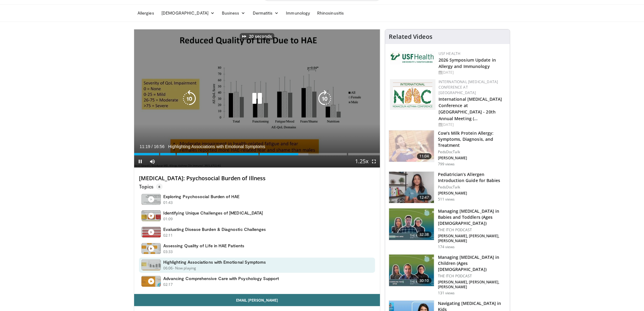
click at [327, 97] on icon "Video Player" at bounding box center [324, 98] width 17 height 17
click at [326, 97] on icon "Video Player" at bounding box center [324, 98] width 17 height 17
click at [326, 96] on icon "Video Player" at bounding box center [324, 98] width 17 height 17
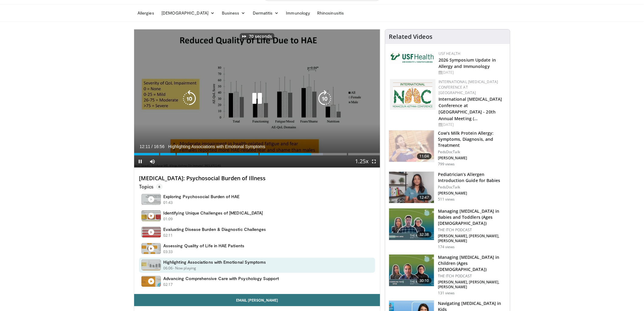
click at [326, 96] on icon "Video Player" at bounding box center [324, 98] width 17 height 17
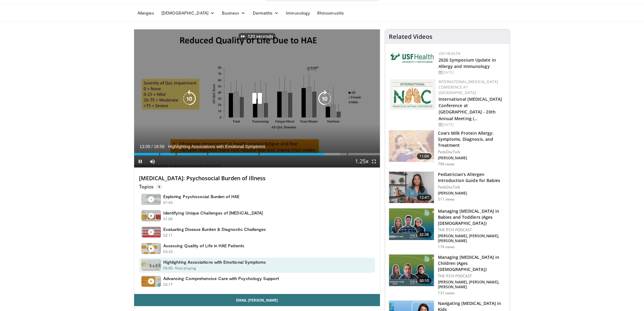
click at [326, 95] on icon "Video Player" at bounding box center [324, 98] width 17 height 17
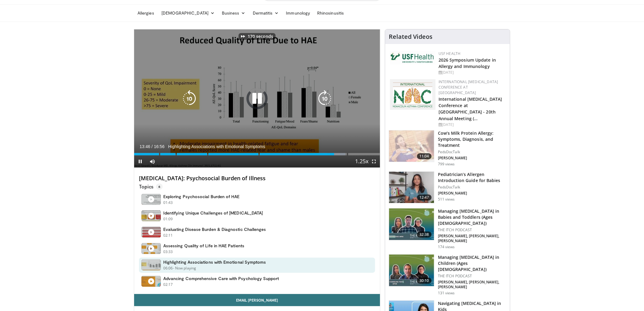
click at [326, 95] on icon "Video Player" at bounding box center [324, 98] width 17 height 17
click at [326, 93] on icon "Video Player" at bounding box center [324, 98] width 17 height 17
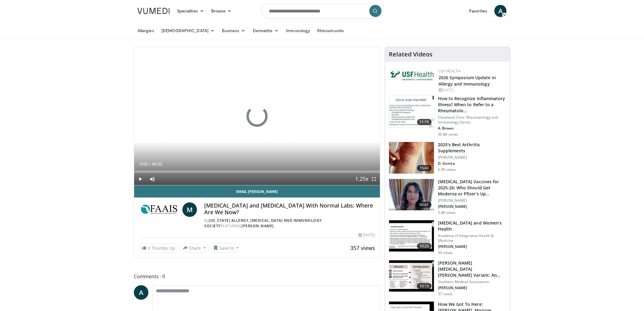
click at [240, 208] on h4 "[MEDICAL_DATA] and [MEDICAL_DATA] With Normal Labs: Where Are We Now?" at bounding box center [289, 208] width 171 height 13
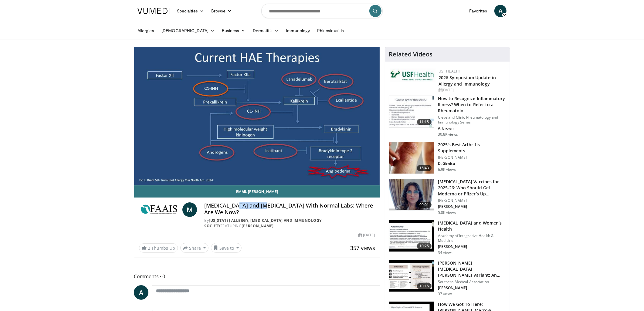
click at [240, 208] on h4 "[MEDICAL_DATA] and [MEDICAL_DATA] With Normal Labs: Where Are We Now?" at bounding box center [289, 208] width 171 height 13
copy div "[MEDICAL_DATA] and [MEDICAL_DATA] With Normal Labs: Where Are We Now?"
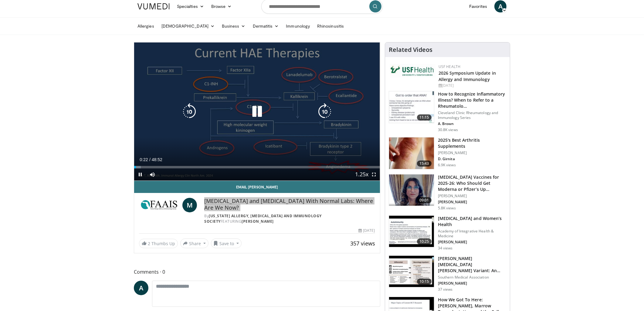
scroll to position [6, 0]
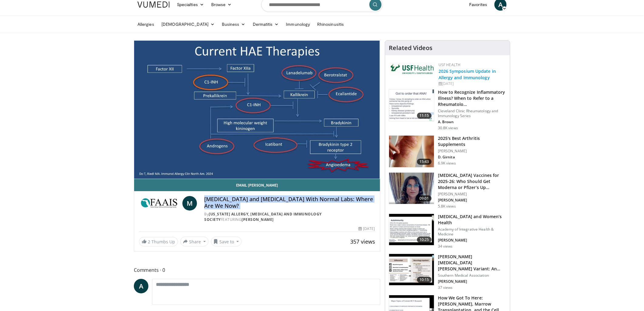
click at [467, 73] on link "2026 Symposium Update in Allergy and Immunology" at bounding box center [466, 74] width 57 height 12
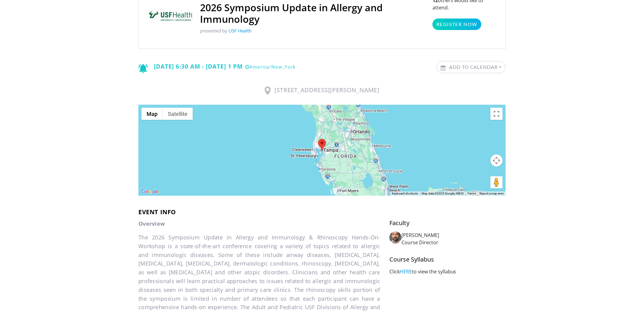
scroll to position [105, 0]
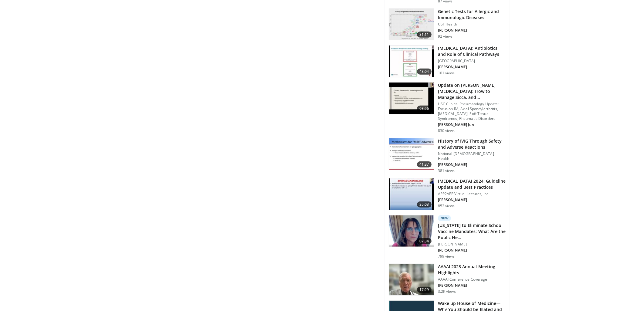
scroll to position [333, 0]
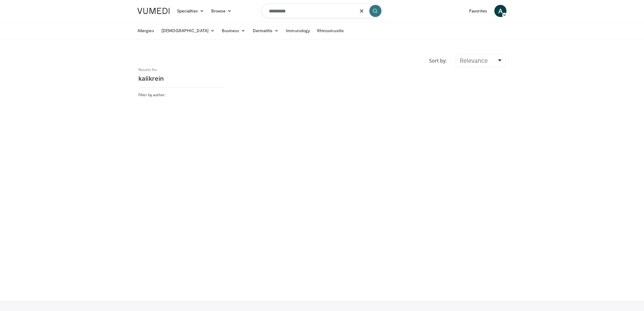
paste input "*"
drag, startPoint x: 297, startPoint y: 12, endPoint x: 246, endPoint y: 12, distance: 50.7
click at [246, 12] on nav "Specialties Adult & Family Medicine Allergy, [MEDICAL_DATA], Immunology Anesthe…" at bounding box center [322, 11] width 376 height 22
type input "**********"
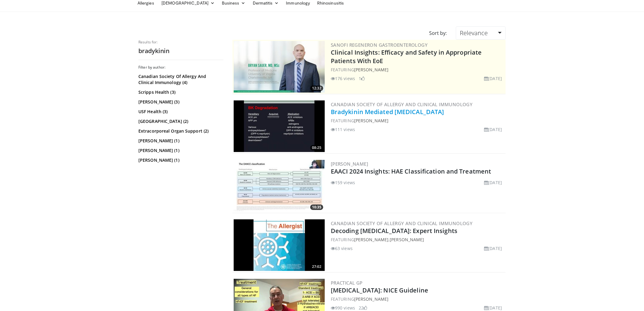
scroll to position [29, 0]
